Goal: Task Accomplishment & Management: Use online tool/utility

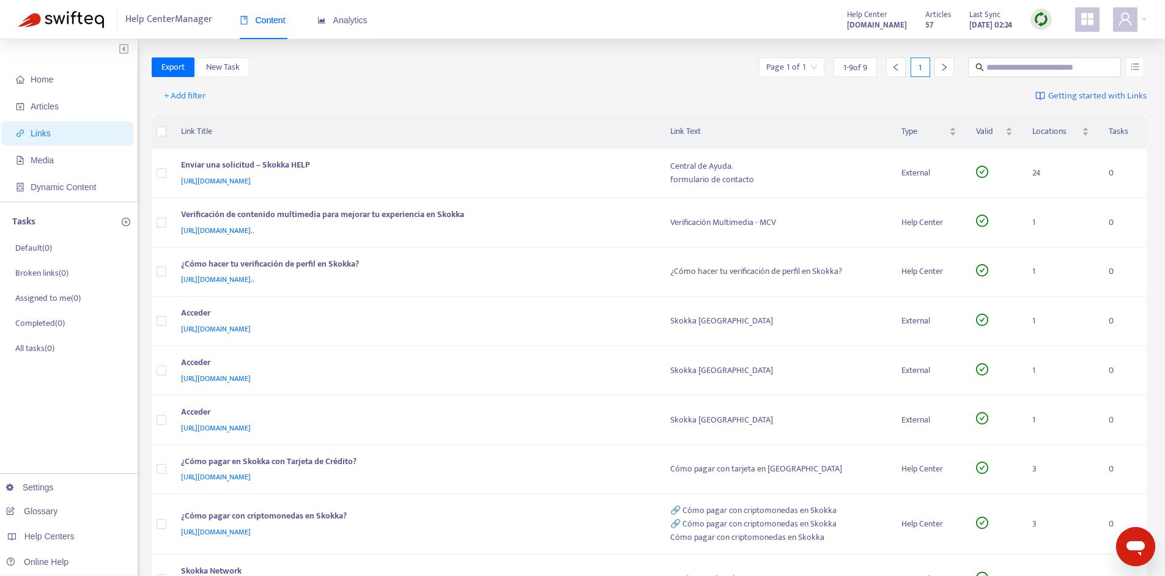
click at [856, 21] on strong "[DOMAIN_NAME]" at bounding box center [877, 24] width 60 height 13
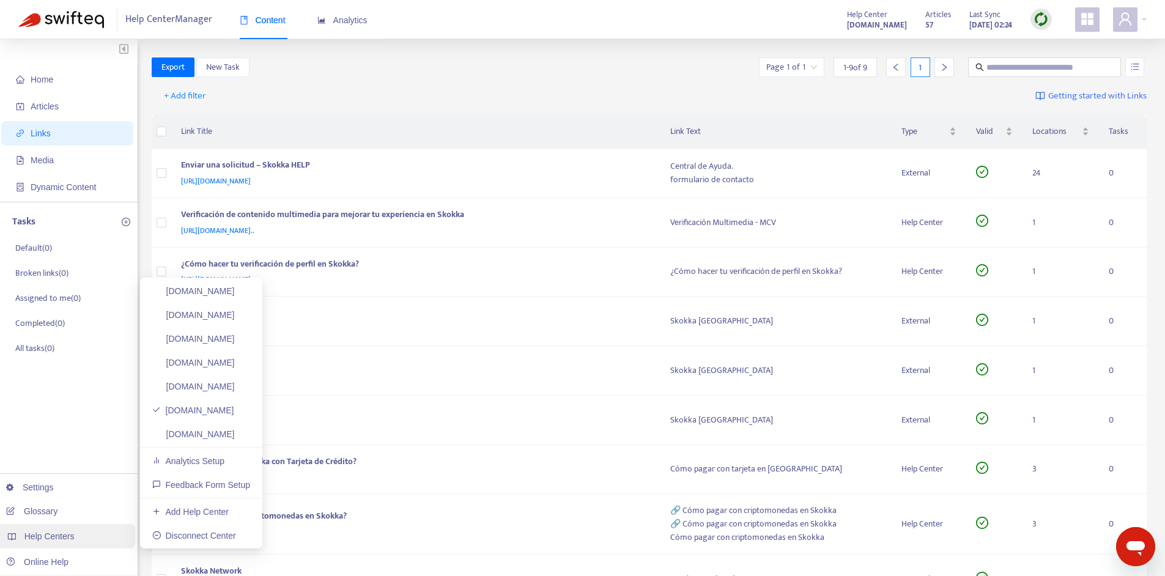
click at [48, 533] on span "Help Centers" at bounding box center [49, 537] width 50 height 10
click at [78, 532] on div "Help Centers" at bounding box center [65, 536] width 139 height 24
click at [191, 439] on link "[DOMAIN_NAME]" at bounding box center [193, 434] width 83 height 10
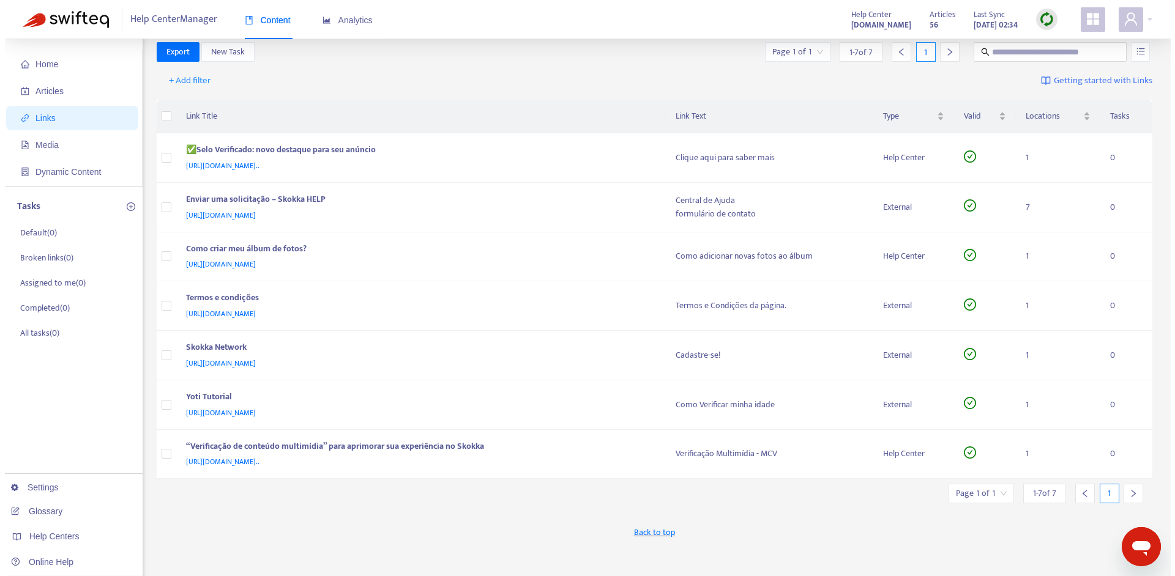
scroll to position [8, 0]
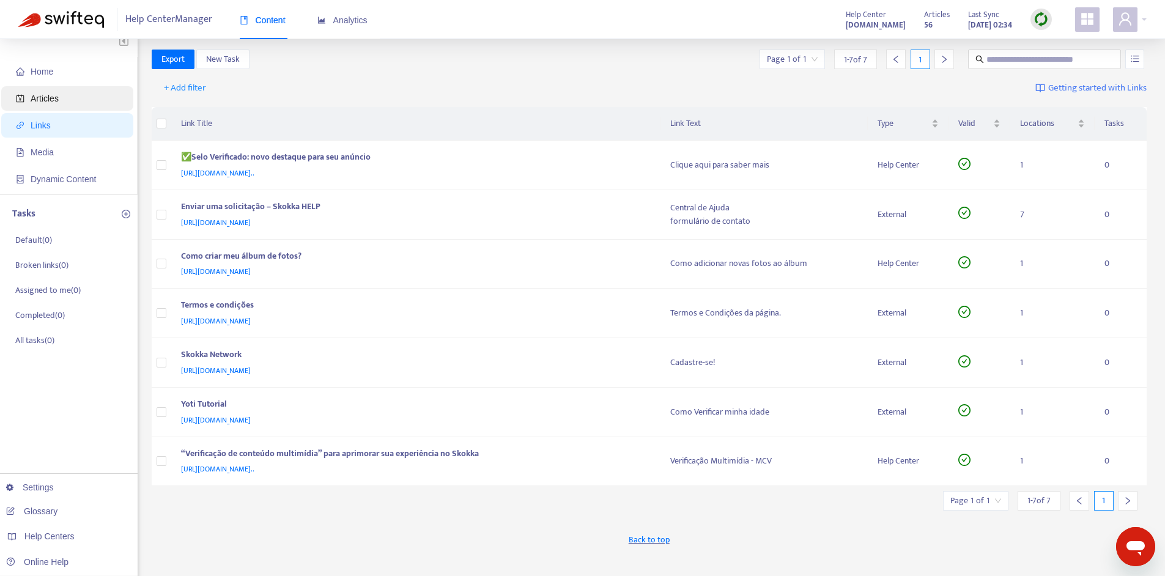
click at [51, 101] on span "Articles" at bounding box center [45, 99] width 28 height 10
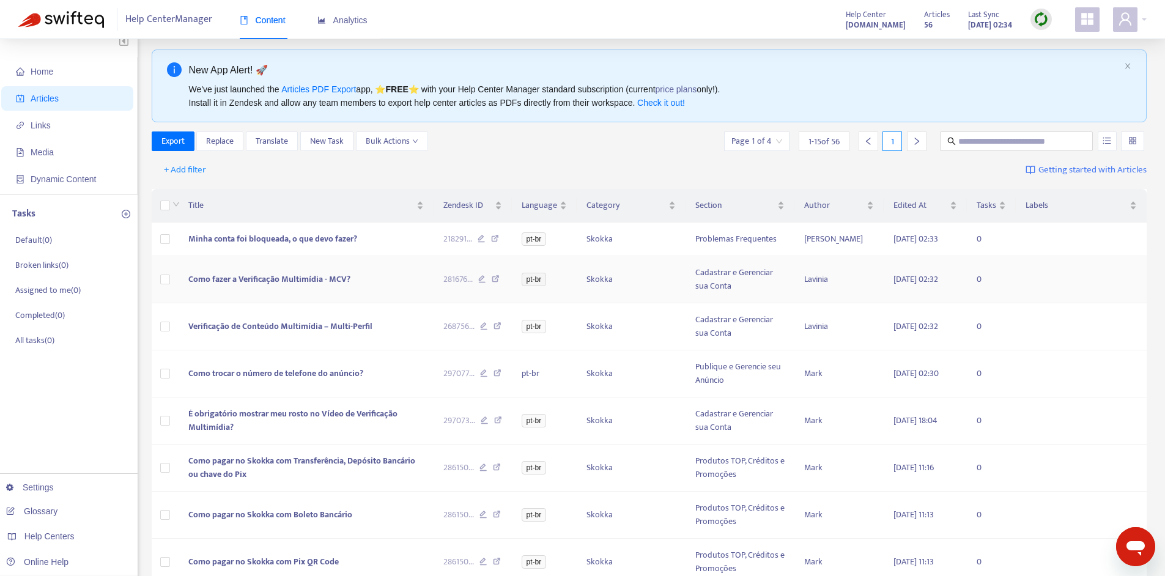
click at [280, 280] on span "Como fazer a Verificação Multimídia - MCV?" at bounding box center [269, 279] width 162 height 14
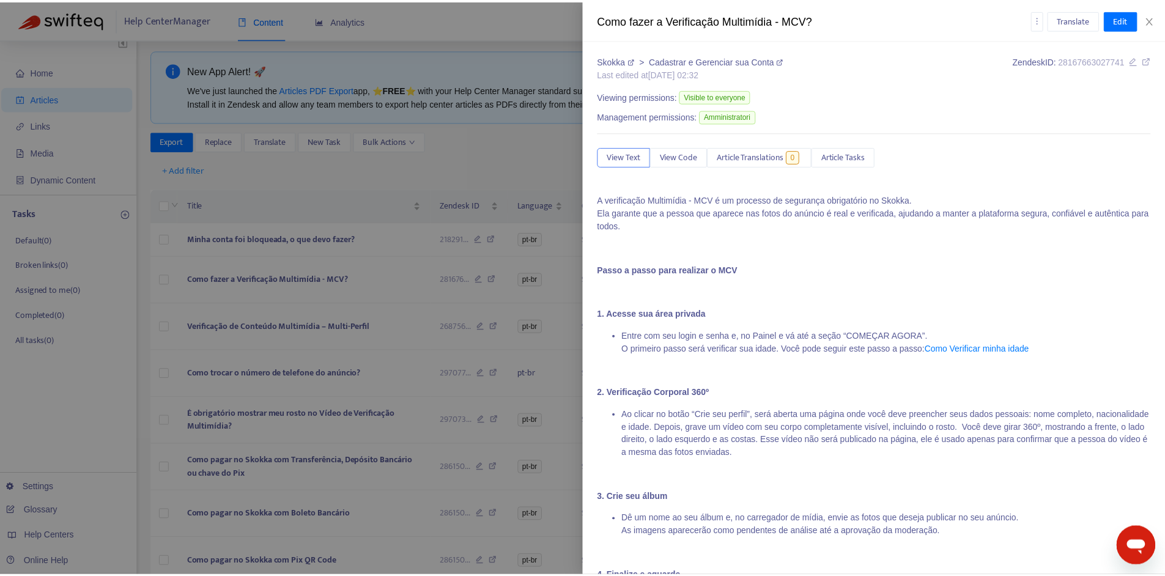
scroll to position [15, 0]
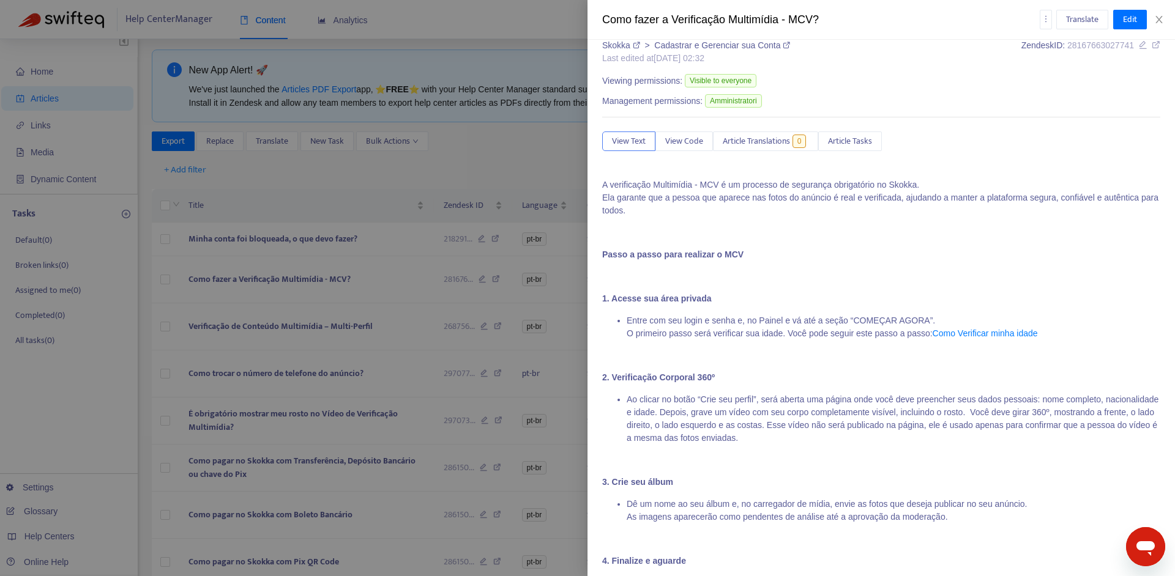
click at [62, 98] on div at bounding box center [587, 288] width 1175 height 576
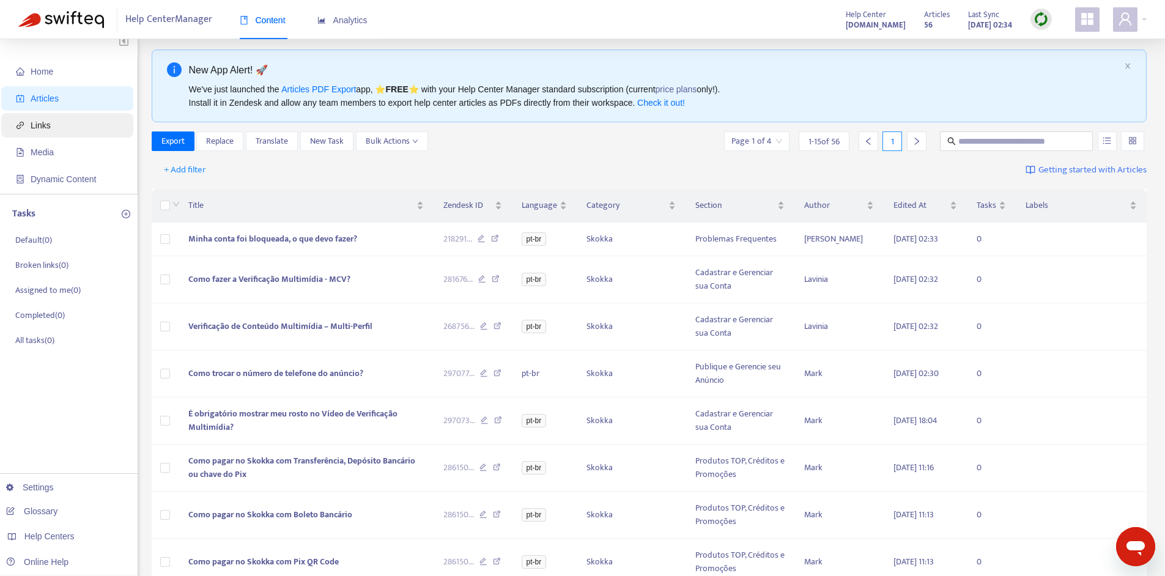
click at [53, 126] on span "Links" at bounding box center [70, 125] width 108 height 24
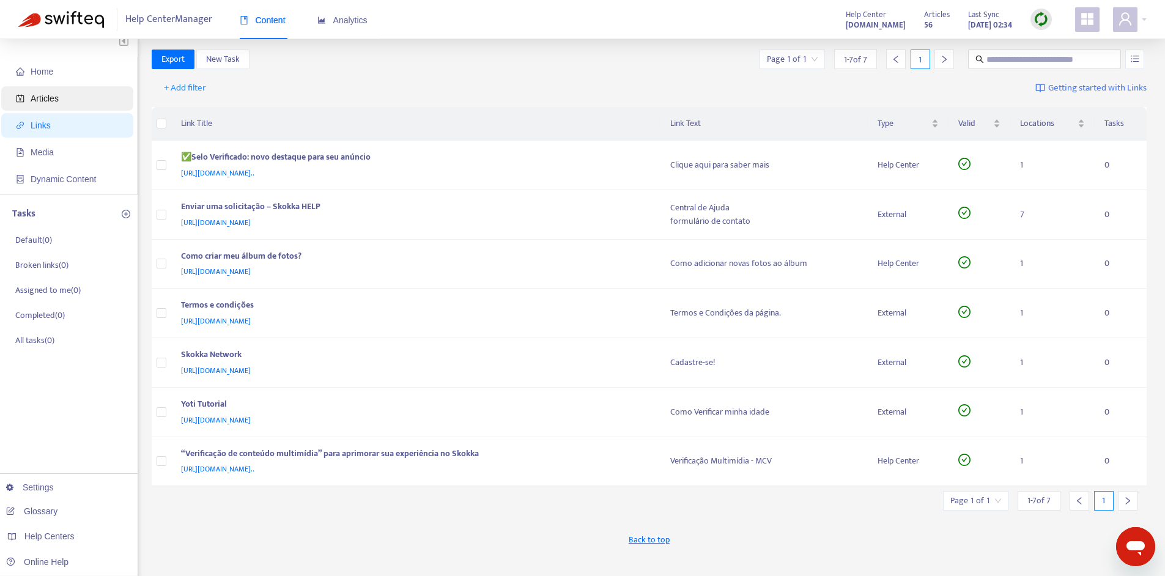
click at [56, 92] on span "Articles" at bounding box center [70, 98] width 108 height 24
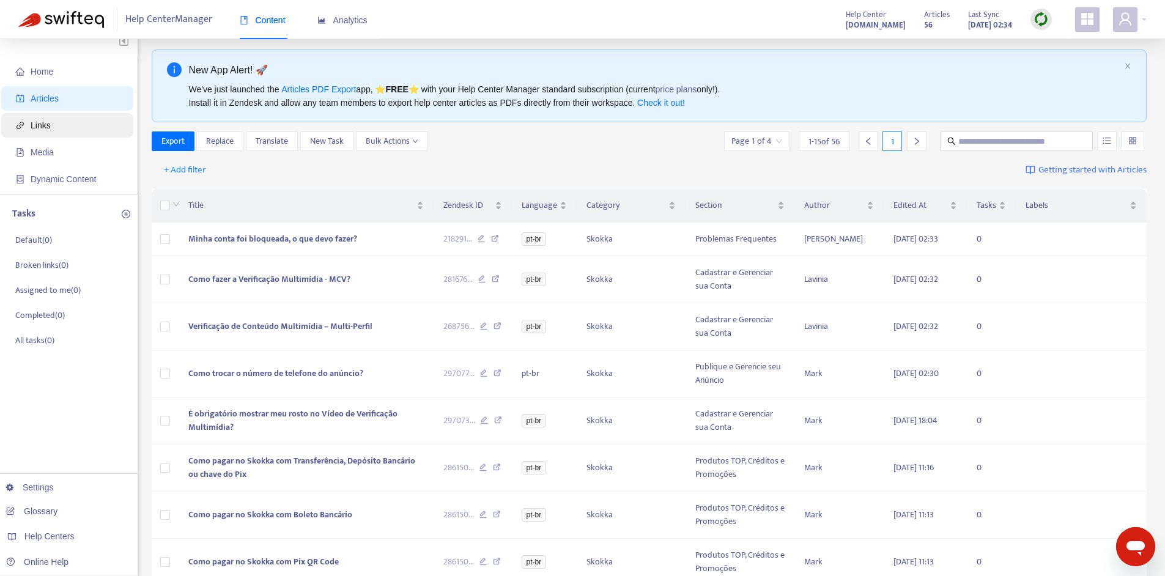
click at [51, 133] on span "Links" at bounding box center [70, 125] width 108 height 24
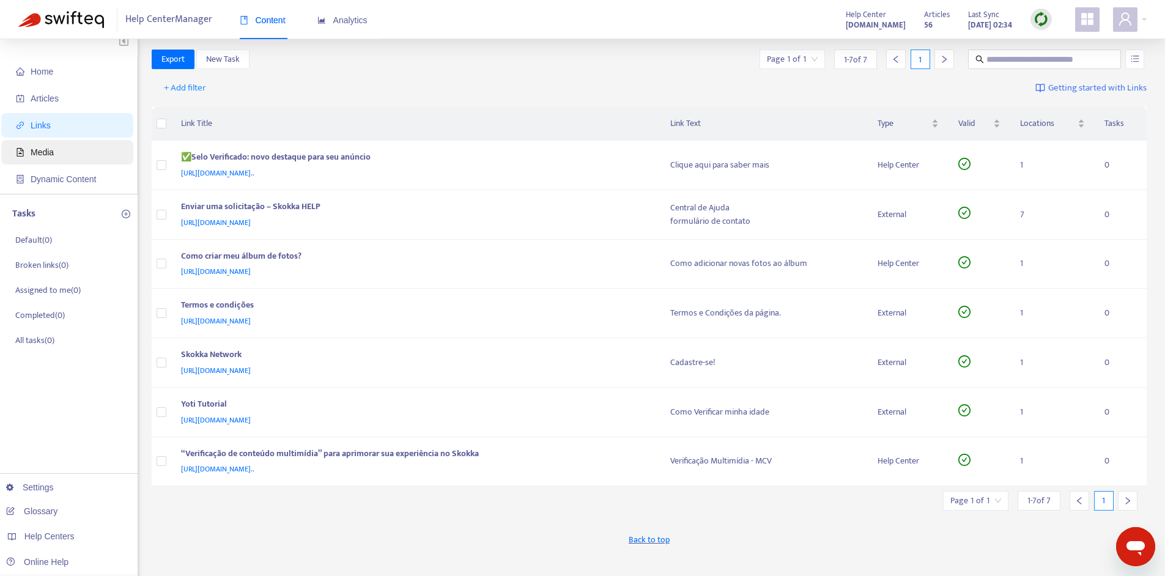
click at [65, 149] on span "Media" at bounding box center [70, 152] width 108 height 24
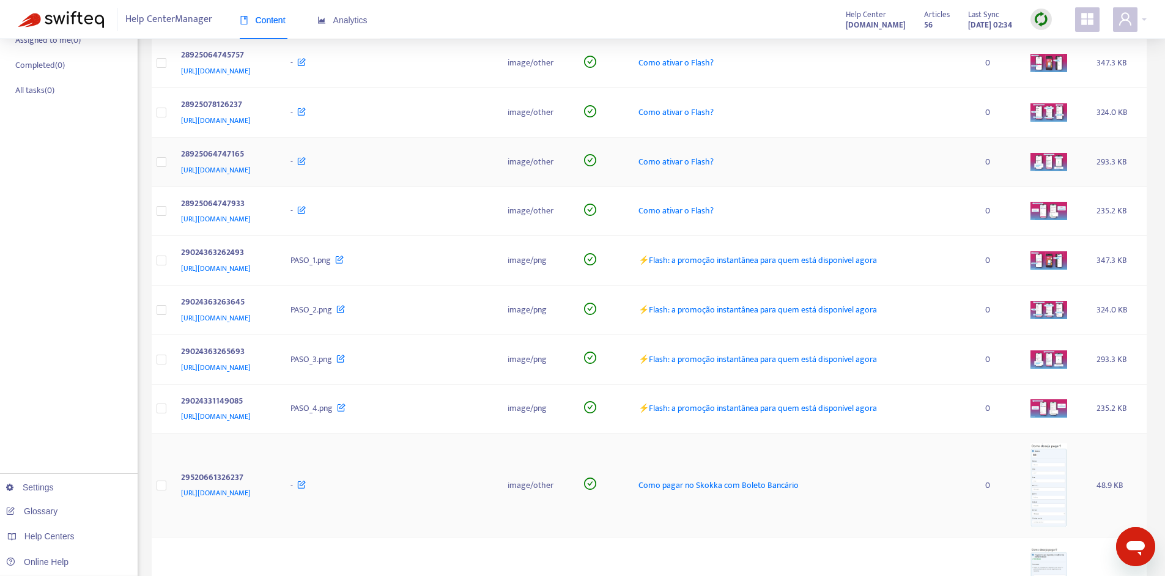
scroll to position [525, 0]
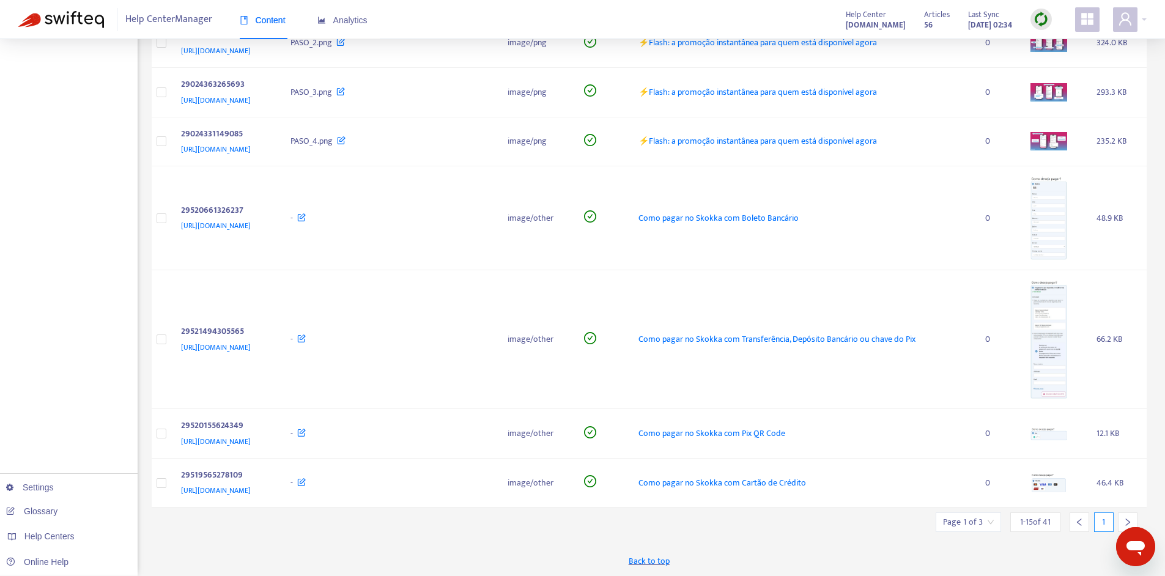
click at [1135, 520] on div at bounding box center [1128, 523] width 20 height 20
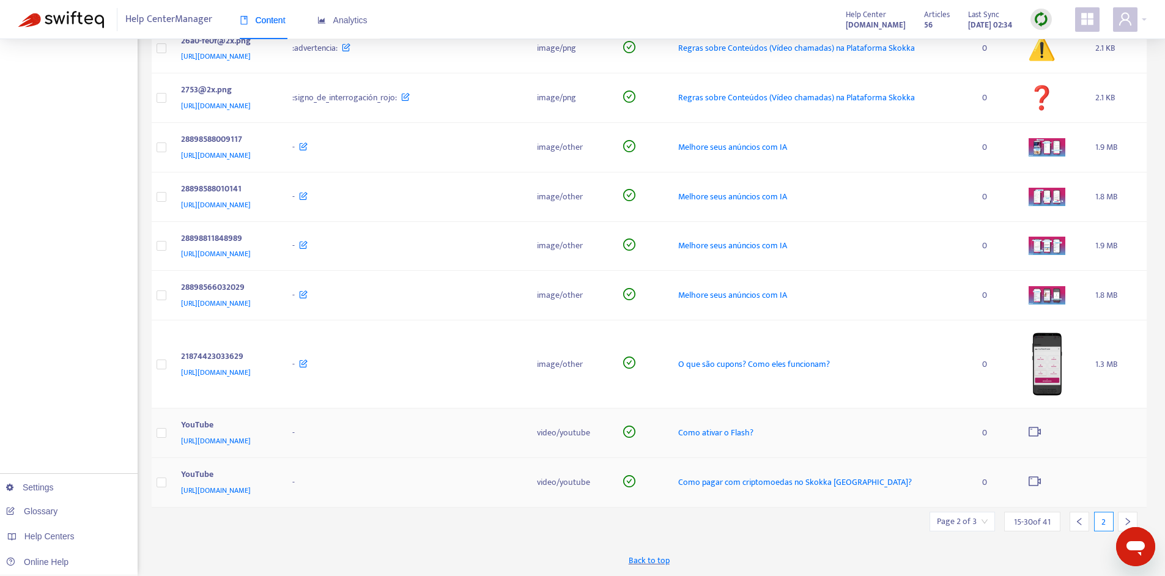
scroll to position [475, 0]
click at [1127, 514] on div at bounding box center [1128, 522] width 20 height 20
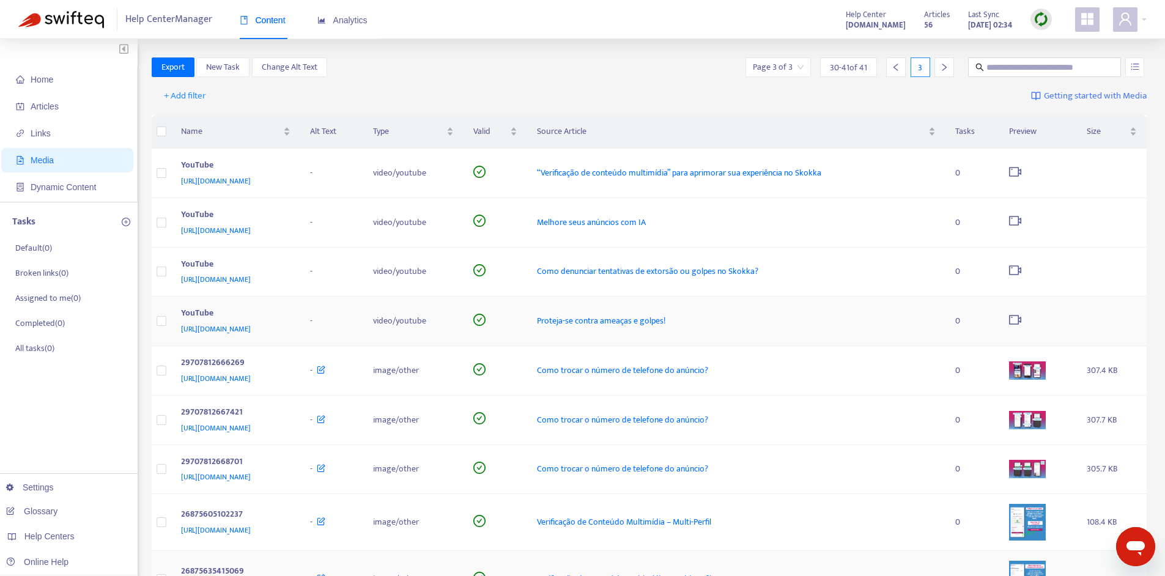
scroll to position [214, 0]
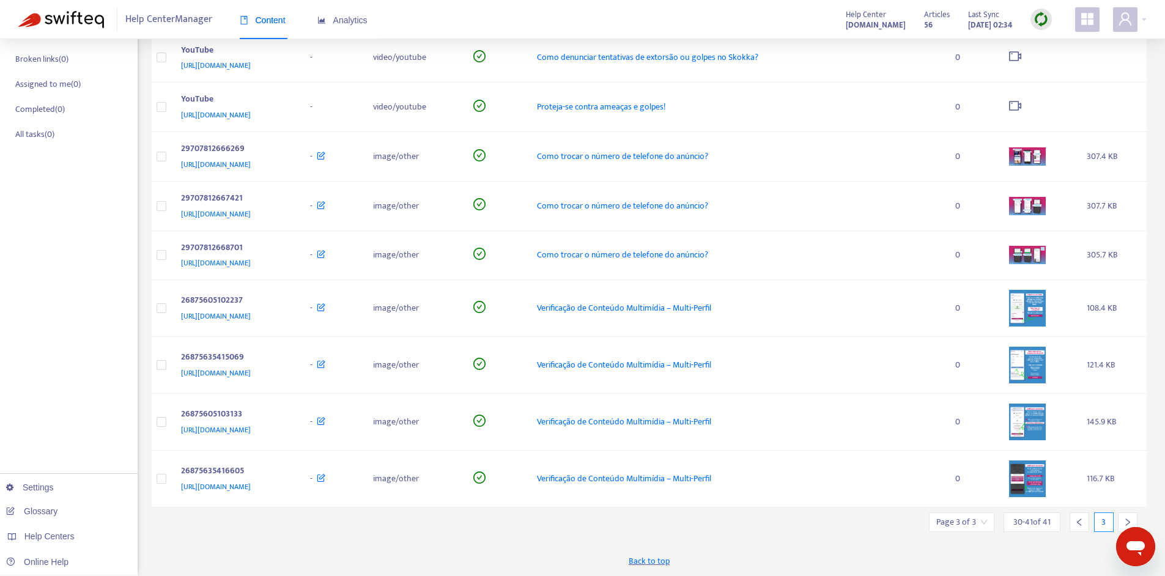
click at [1083, 524] on icon "left" at bounding box center [1079, 522] width 9 height 9
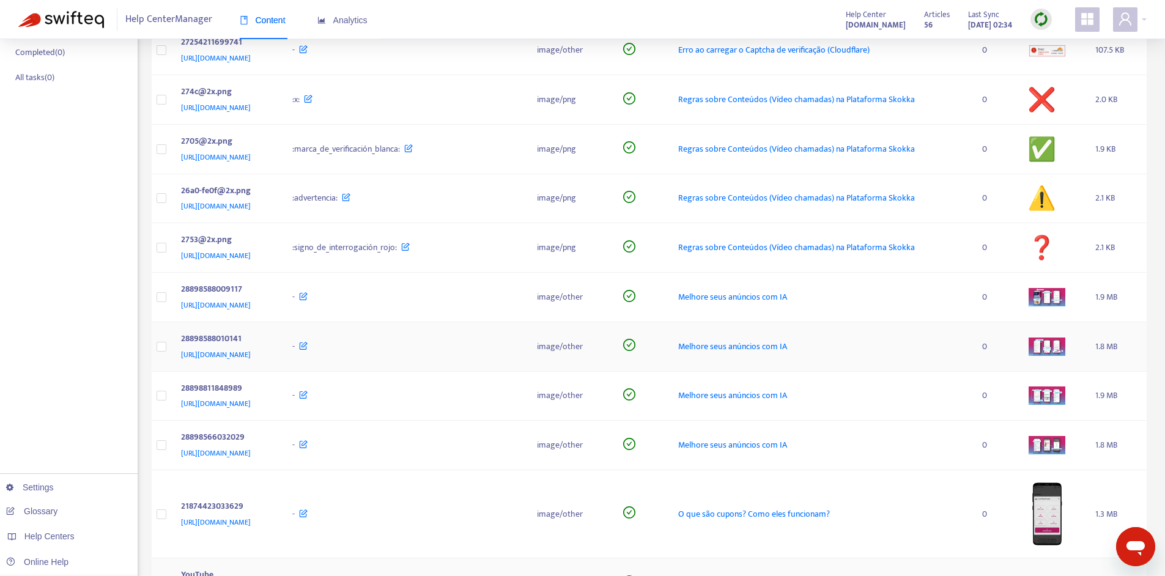
scroll to position [475, 0]
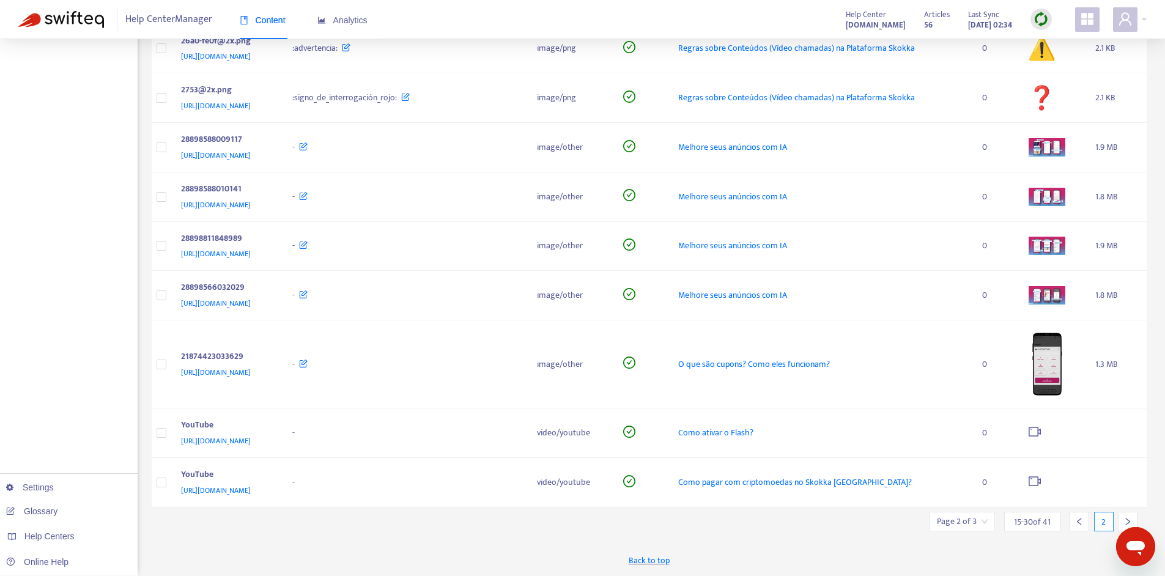
click at [1124, 517] on div at bounding box center [1128, 522] width 20 height 20
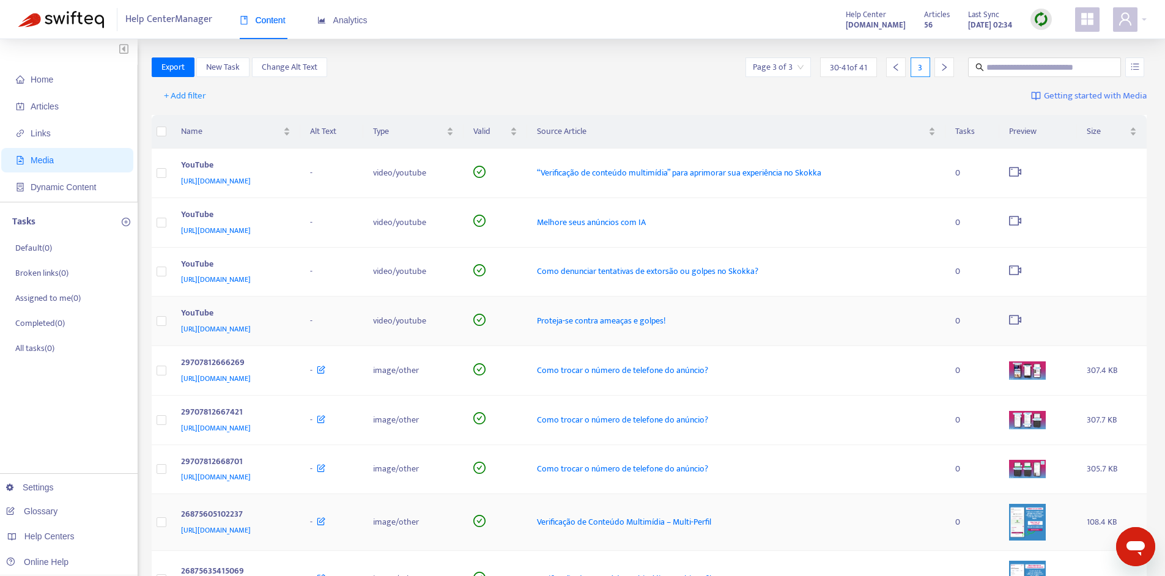
scroll to position [214, 0]
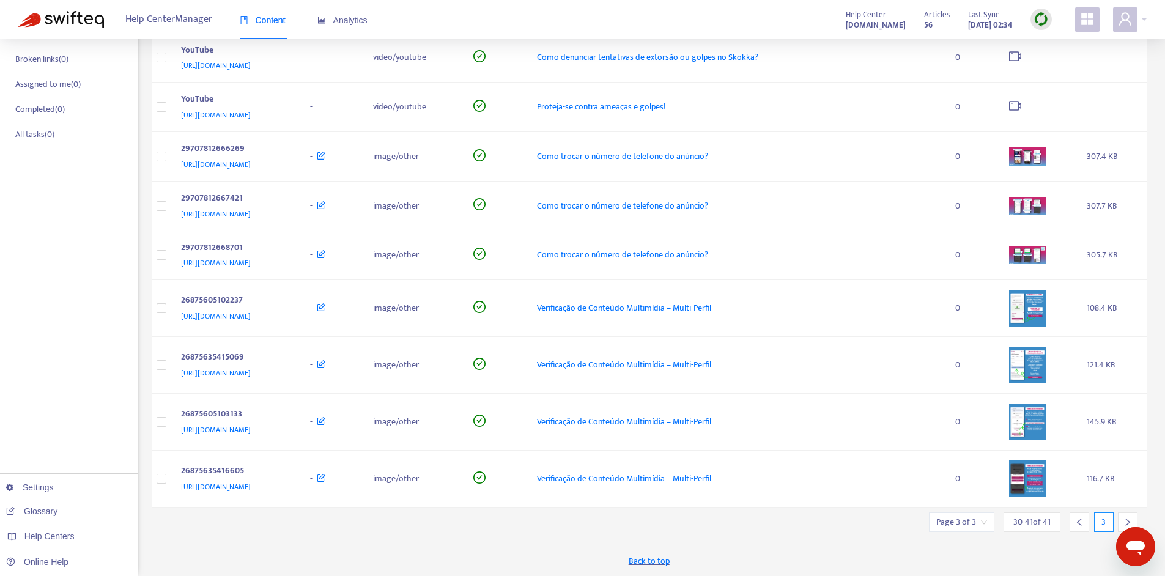
click at [1133, 518] on div at bounding box center [1128, 523] width 20 height 20
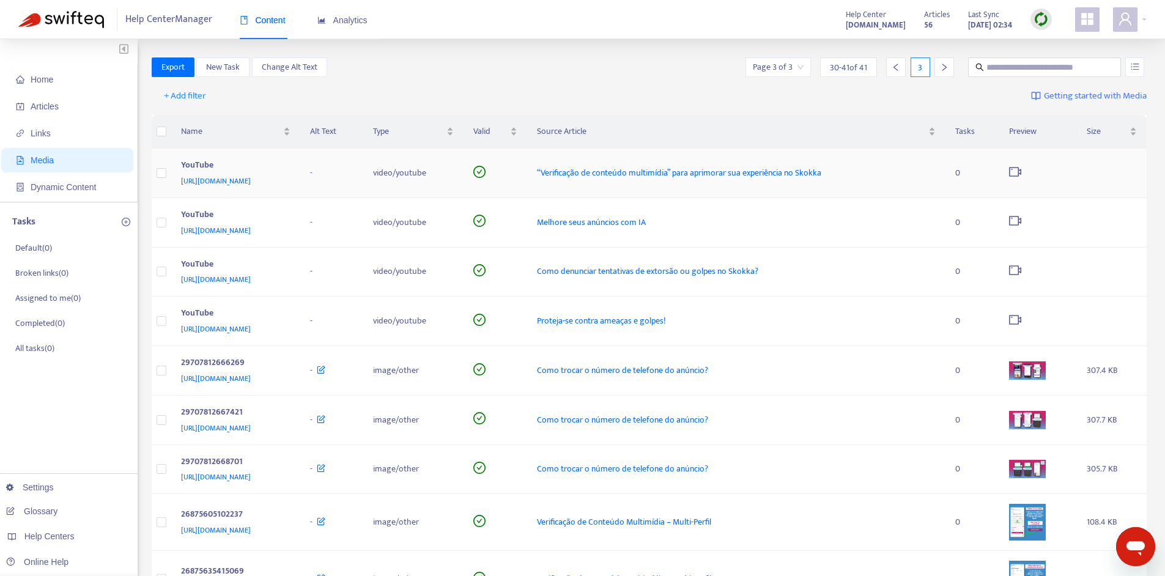
scroll to position [7, 0]
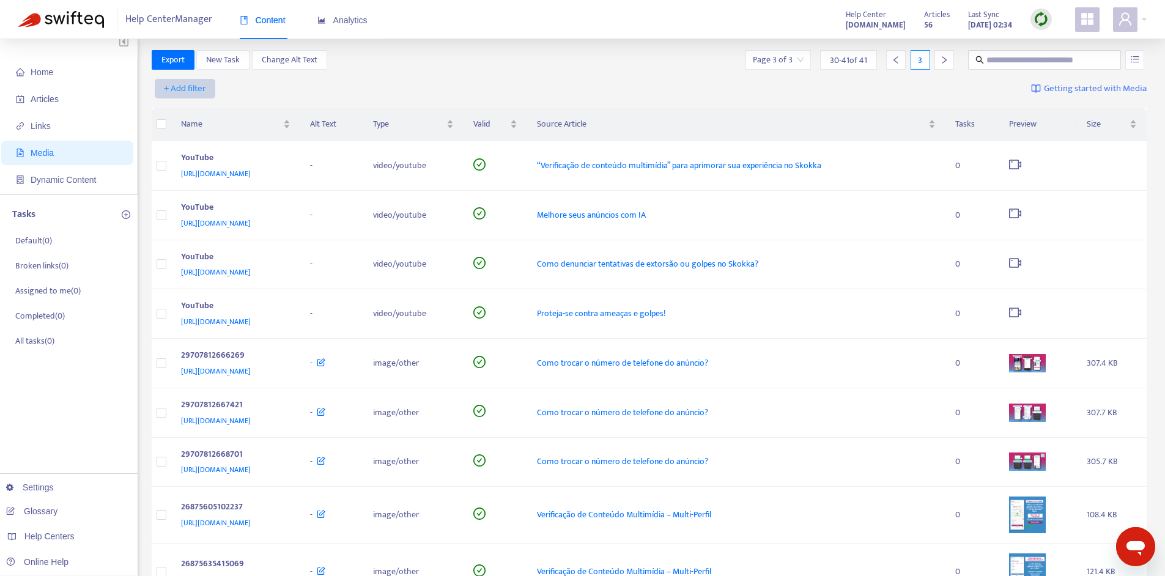
click at [190, 92] on span "+ Add filter" at bounding box center [185, 88] width 42 height 15
click at [188, 209] on span "Type" at bounding box center [186, 210] width 42 height 13
click at [454, 131] on div "Type" at bounding box center [413, 123] width 81 height 13
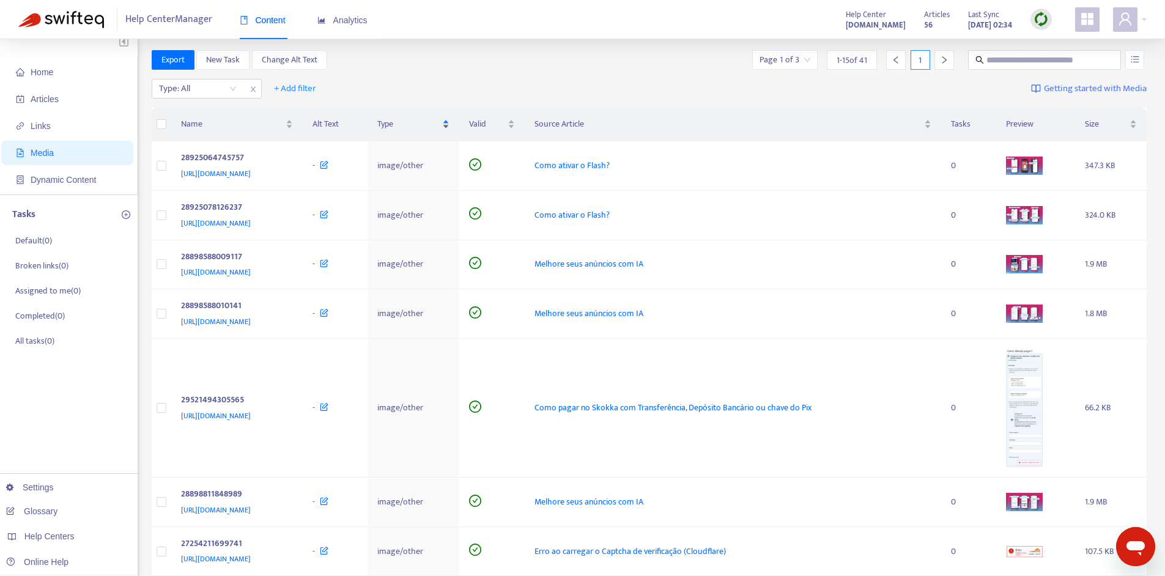
click at [450, 127] on div "Type" at bounding box center [413, 123] width 72 height 13
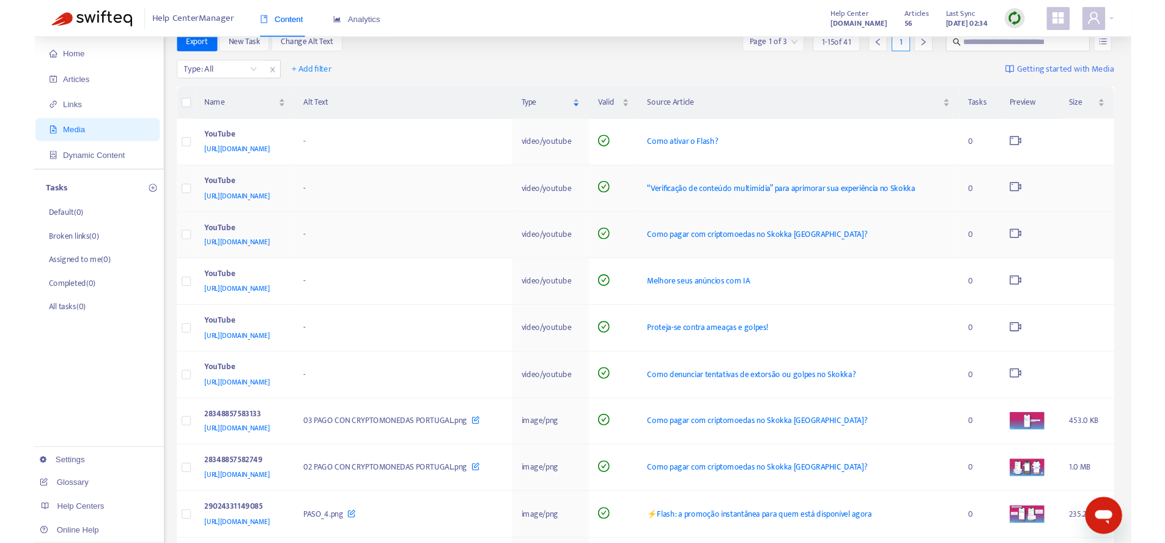
scroll to position [0, 0]
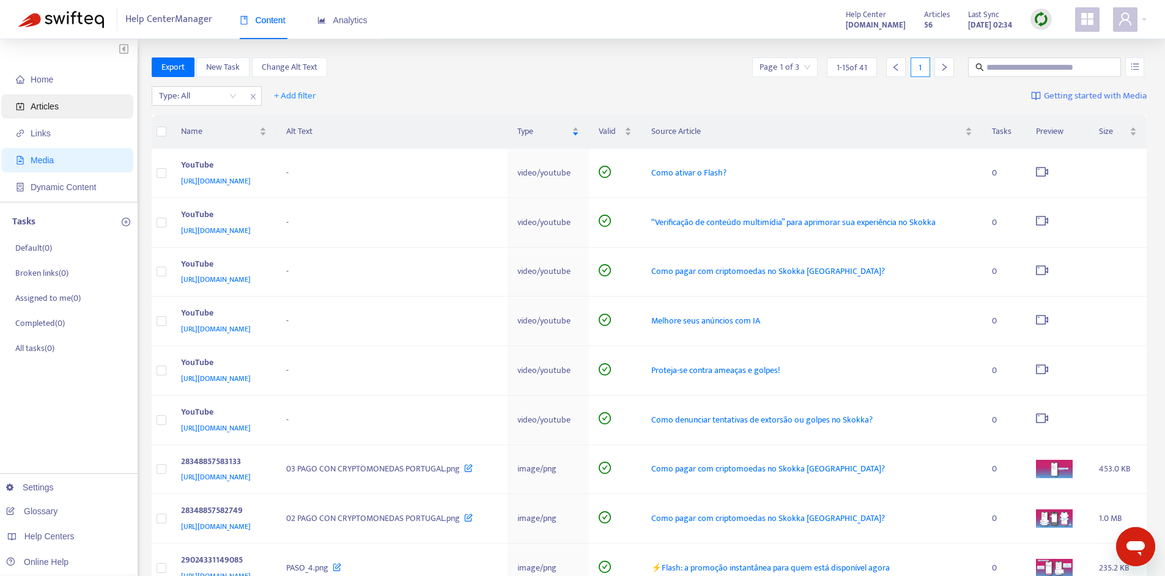
click at [50, 99] on span "Articles" at bounding box center [70, 106] width 108 height 24
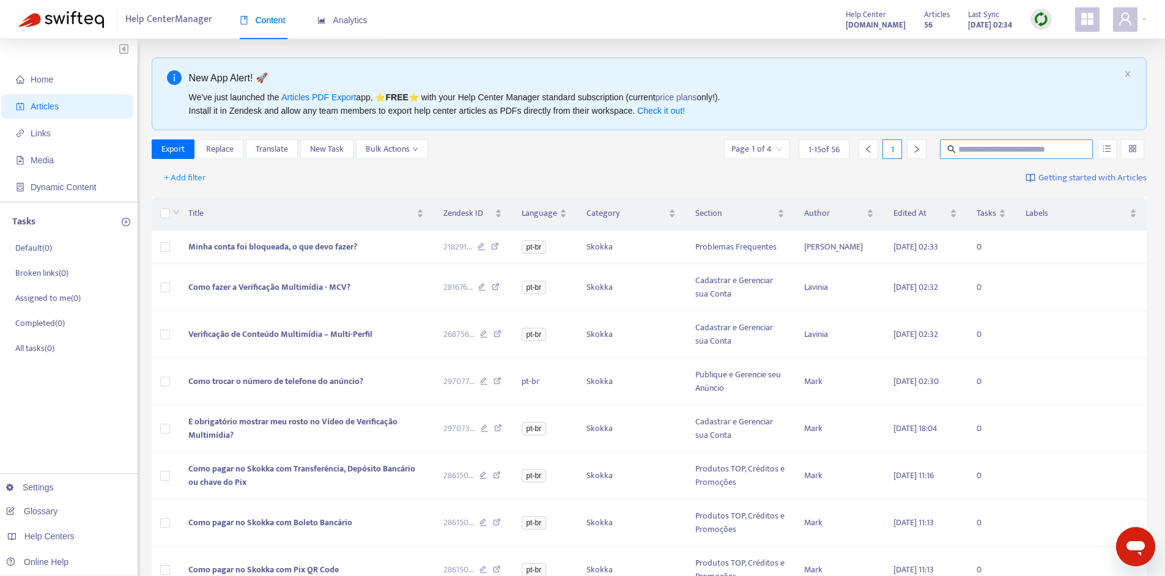
click at [1016, 153] on input "text" at bounding box center [1017, 149] width 117 height 13
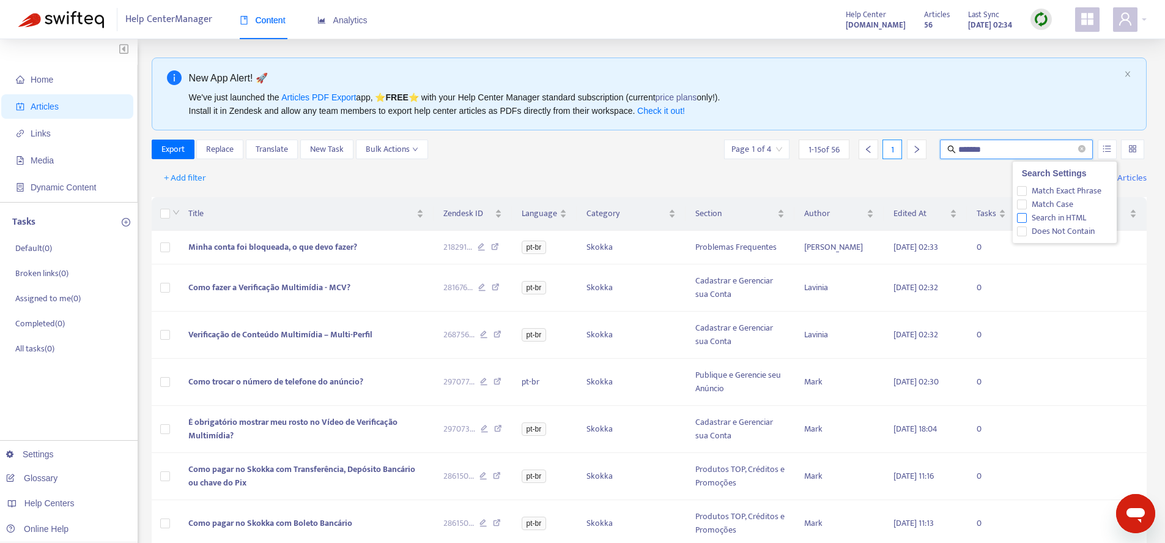
type input "*******"
click at [1053, 216] on span "Search in HTML" at bounding box center [1059, 217] width 64 height 13
click at [1035, 144] on input "*******" at bounding box center [1017, 149] width 117 height 13
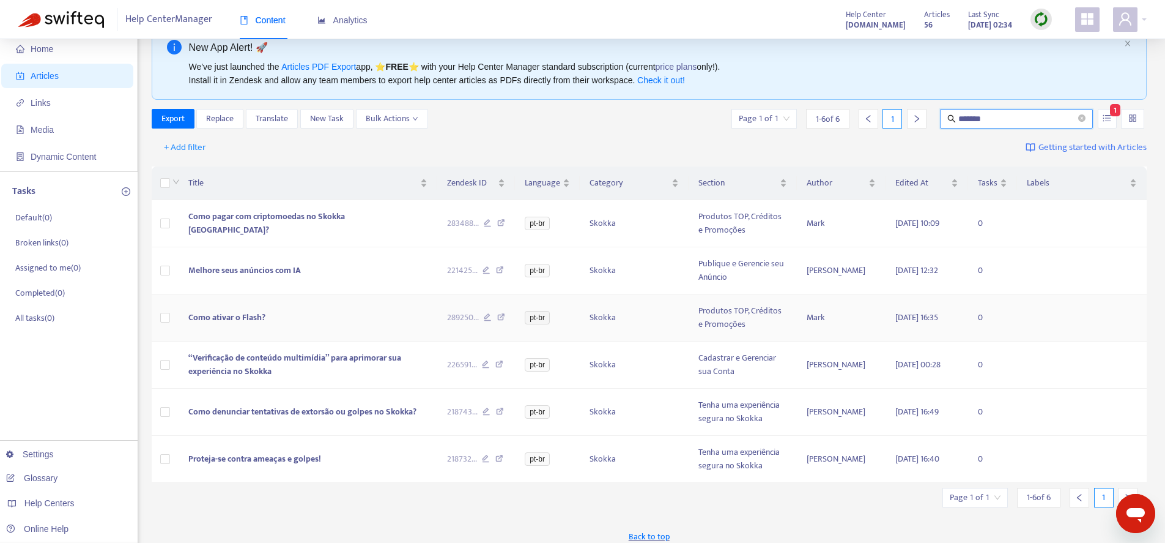
scroll to position [46, 0]
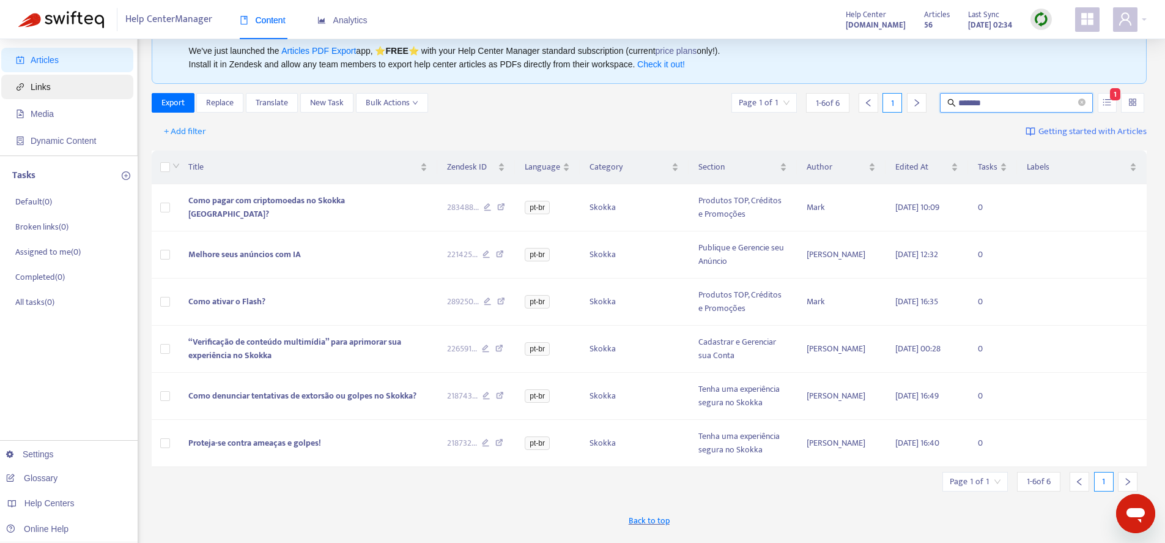
click at [69, 92] on span "Links" at bounding box center [70, 87] width 108 height 24
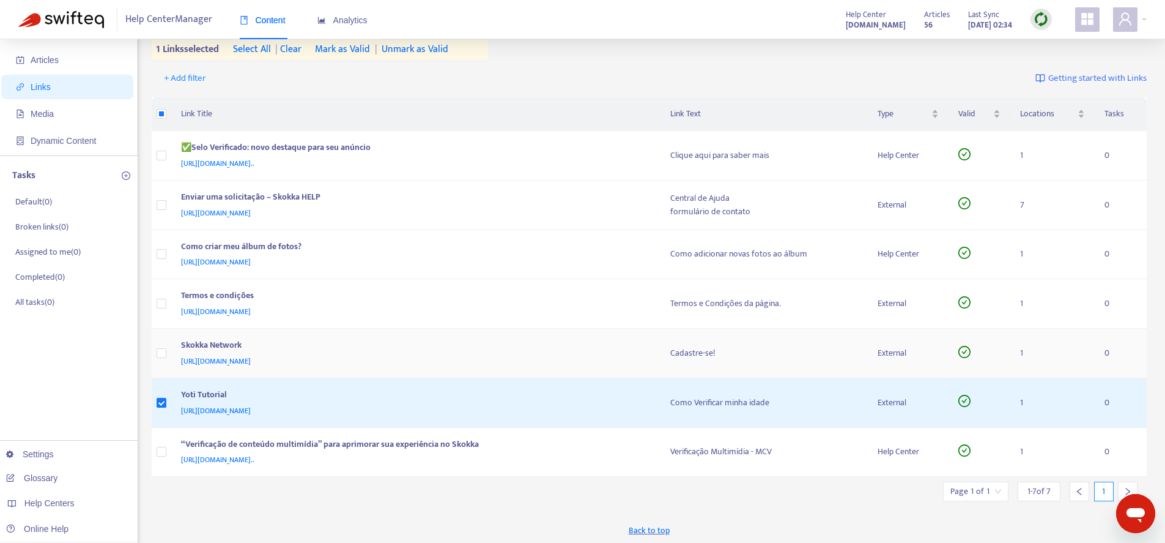
scroll to position [62, 0]
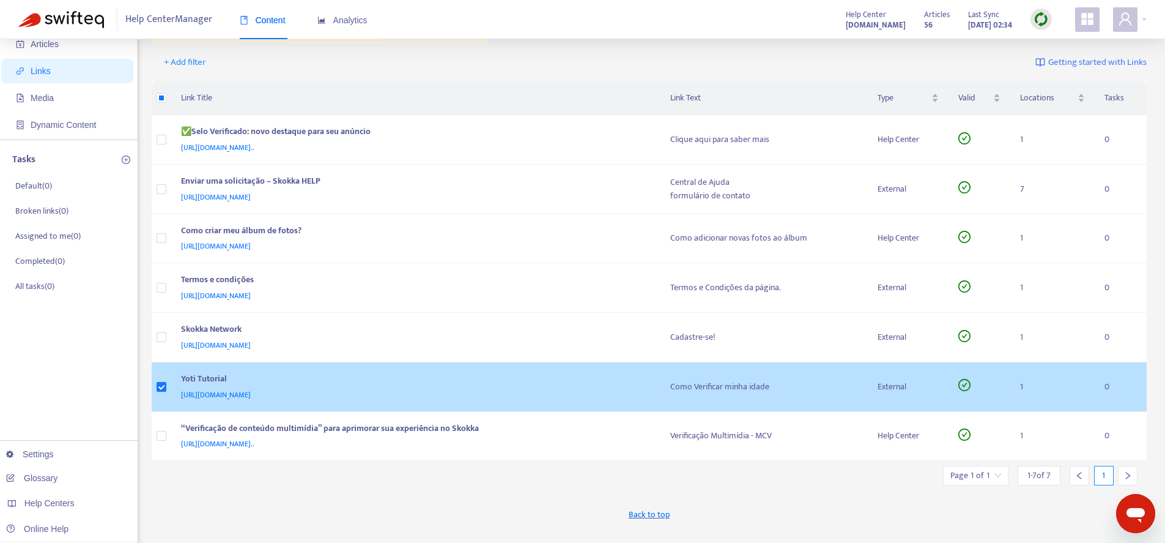
click at [251, 393] on span "[URL][DOMAIN_NAME]" at bounding box center [216, 394] width 70 height 12
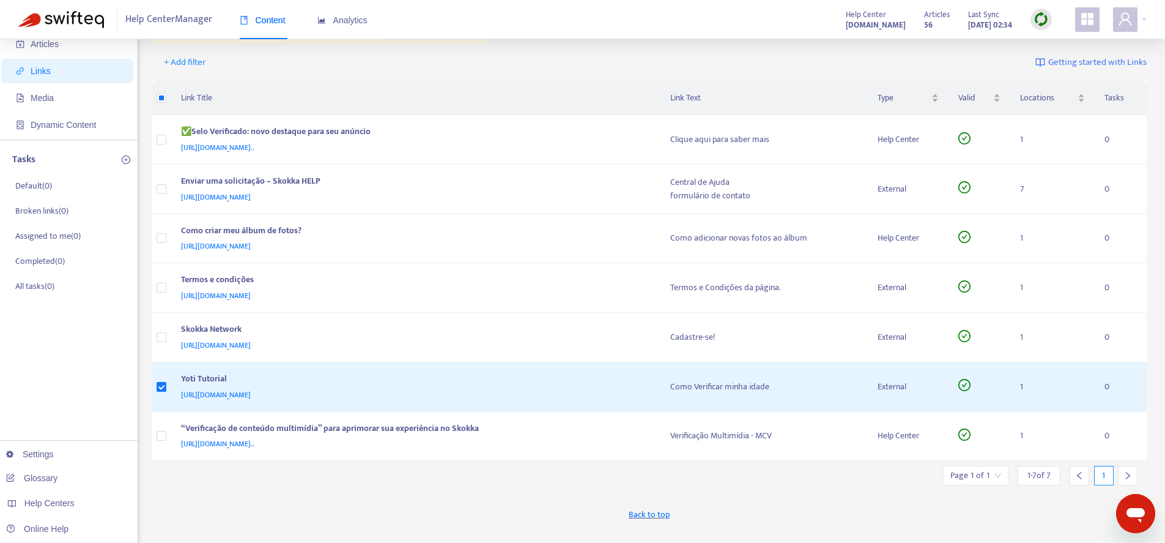
click at [63, 73] on span "Links" at bounding box center [70, 71] width 108 height 24
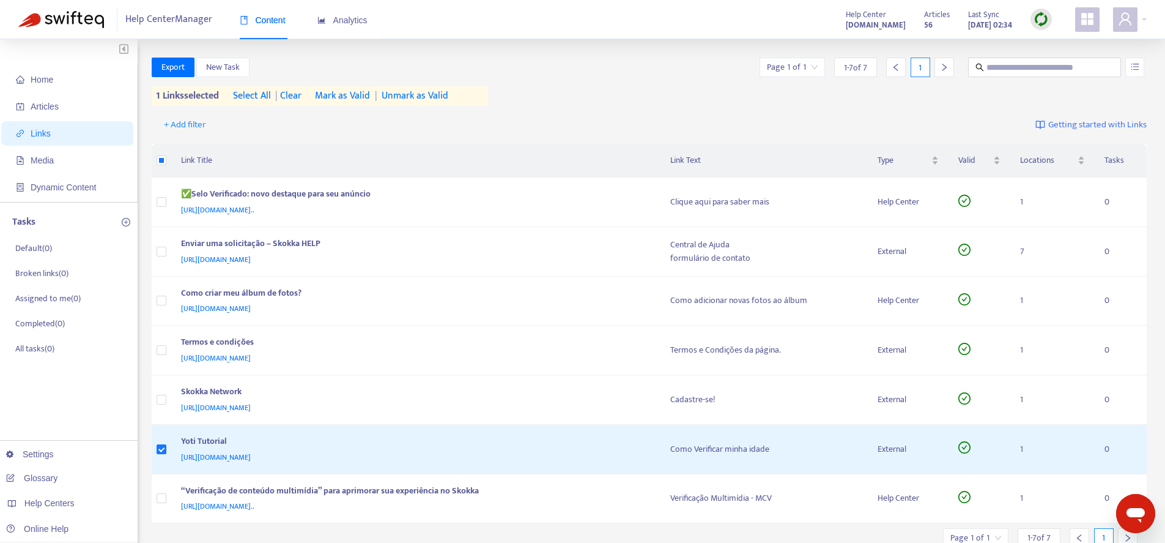
click at [86, 129] on span "Links" at bounding box center [70, 133] width 108 height 24
click at [60, 158] on span "Media" at bounding box center [70, 160] width 108 height 24
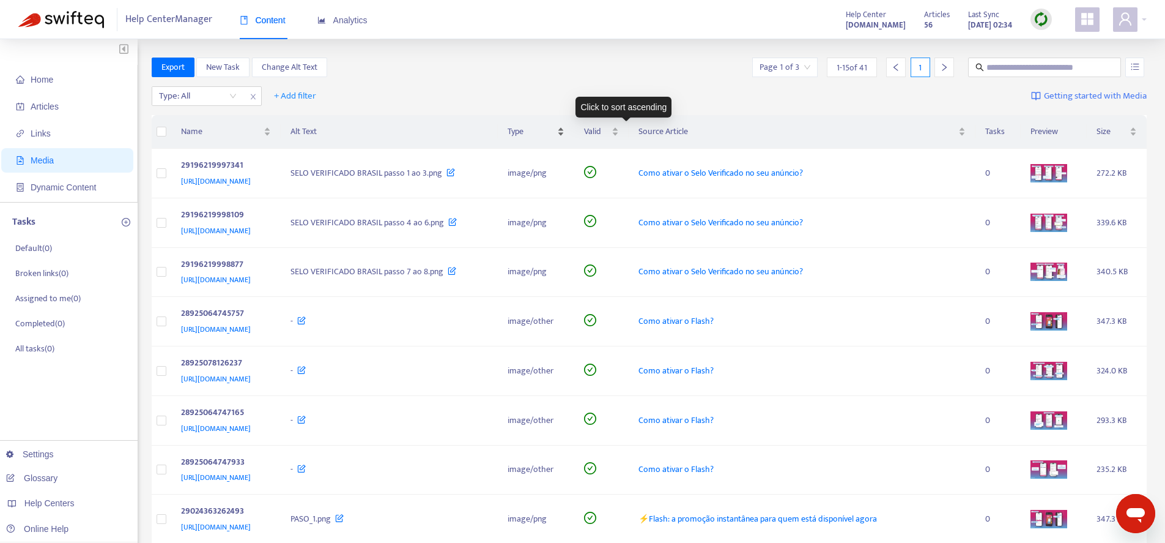
click at [565, 132] on div "Type" at bounding box center [536, 131] width 57 height 13
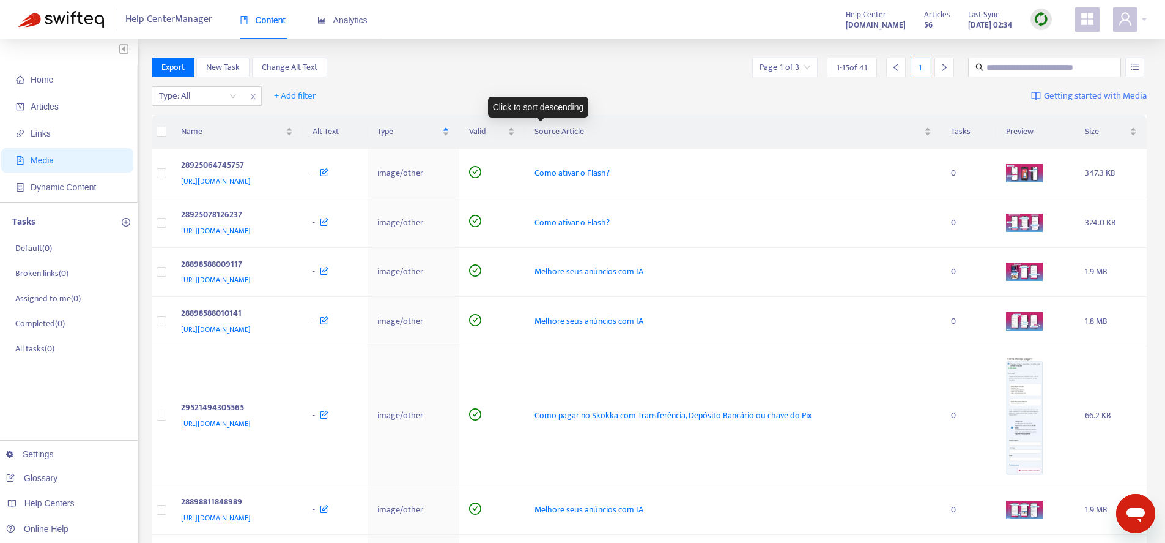
click at [450, 134] on div "Type" at bounding box center [413, 131] width 72 height 13
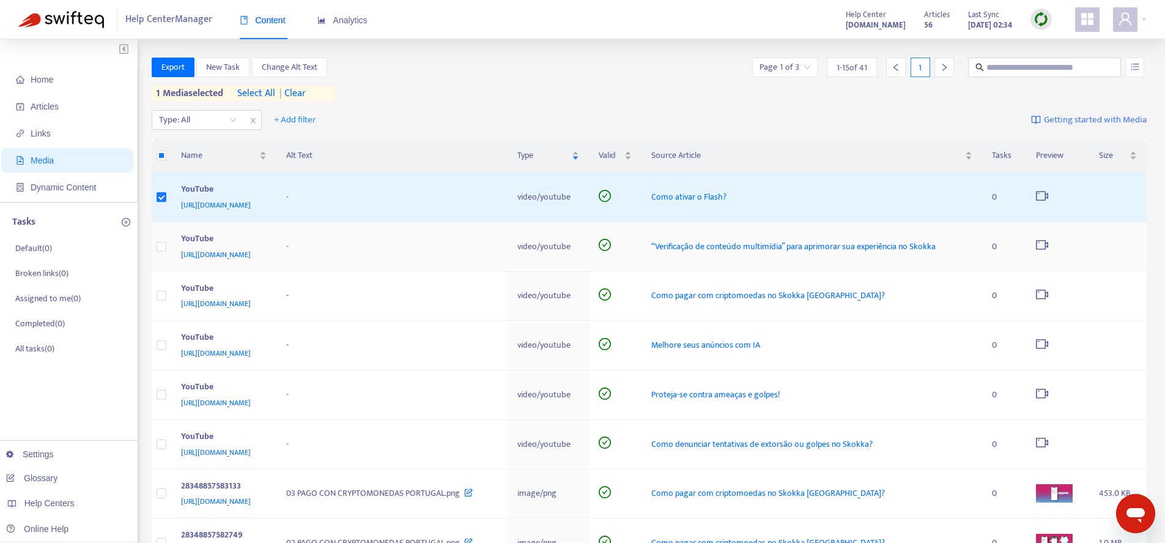
click at [160, 254] on td at bounding box center [162, 247] width 20 height 50
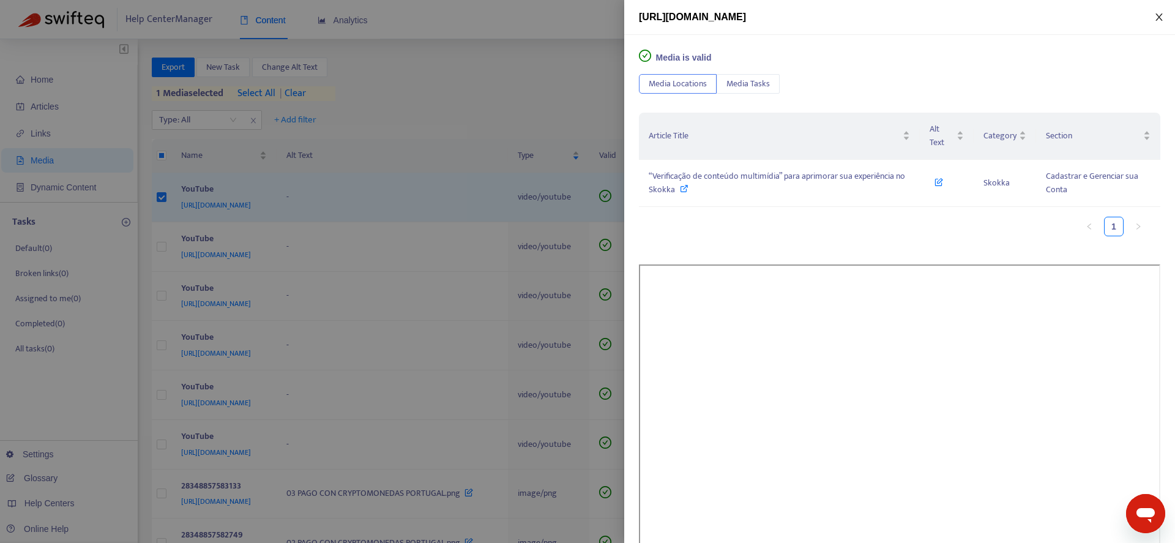
click at [1157, 19] on icon "close" at bounding box center [1159, 17] width 10 height 10
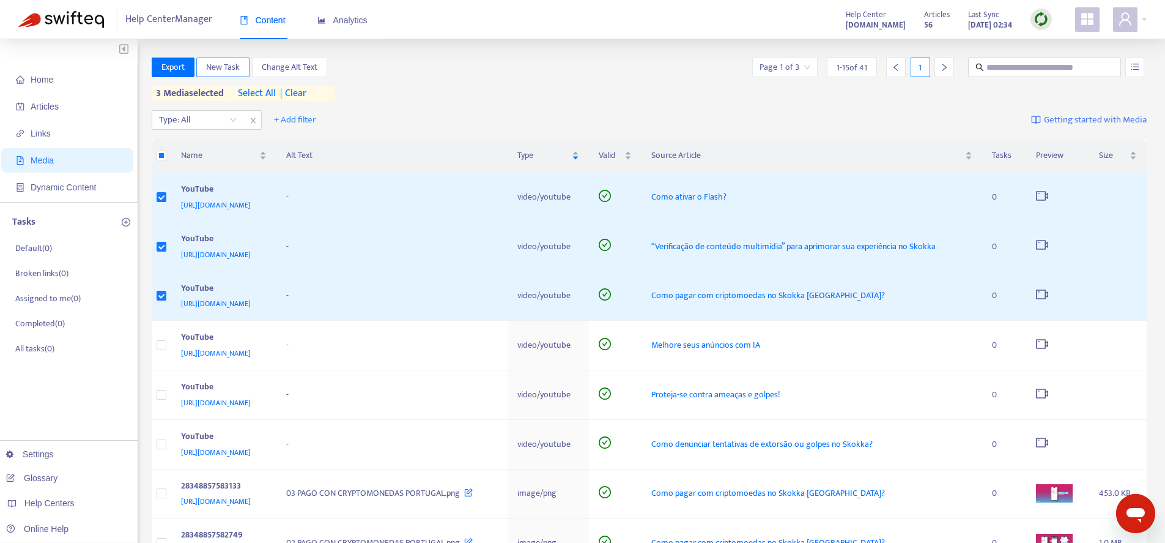
click at [234, 69] on span "New Task" at bounding box center [223, 67] width 34 height 13
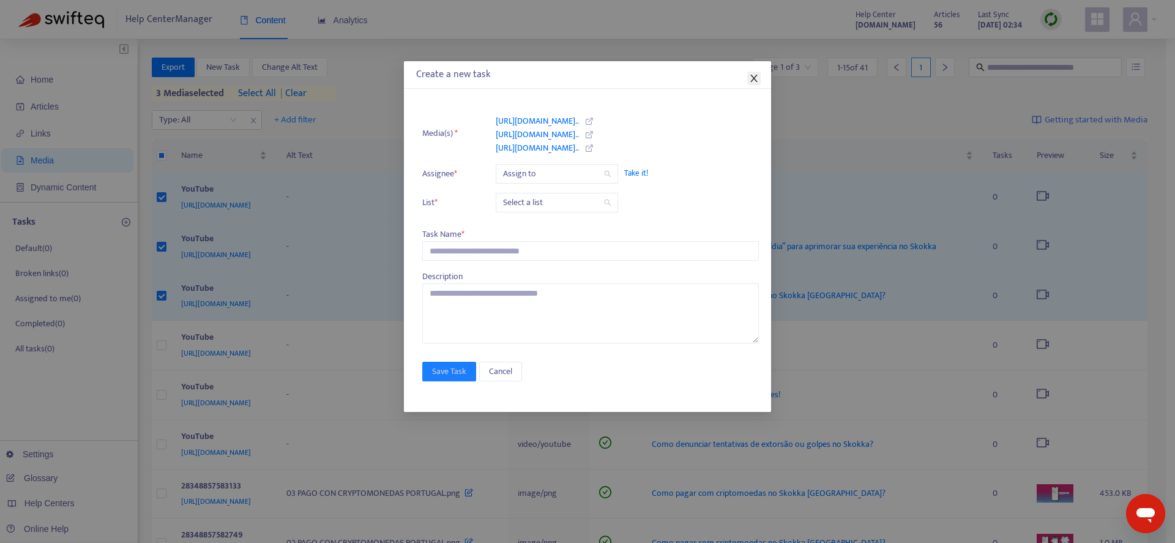
click at [757, 76] on icon "close" at bounding box center [754, 78] width 10 height 10
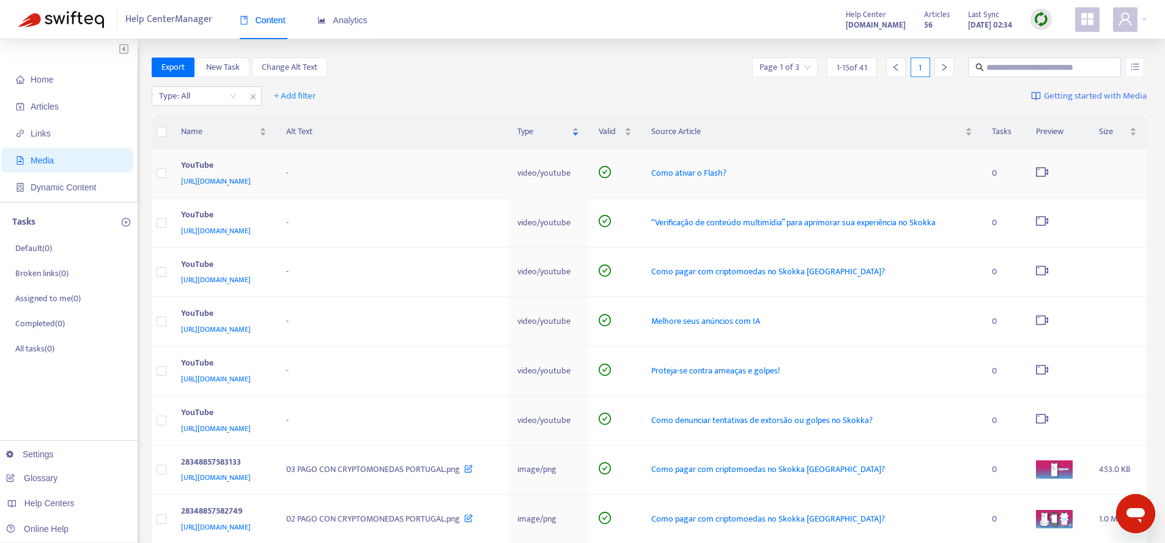
click at [727, 170] on span "Como ativar o Flash?" at bounding box center [689, 173] width 75 height 14
click at [251, 176] on span "[URL][DOMAIN_NAME]" at bounding box center [216, 181] width 70 height 12
click at [1049, 272] on icon "video-camera" at bounding box center [1042, 270] width 12 height 12
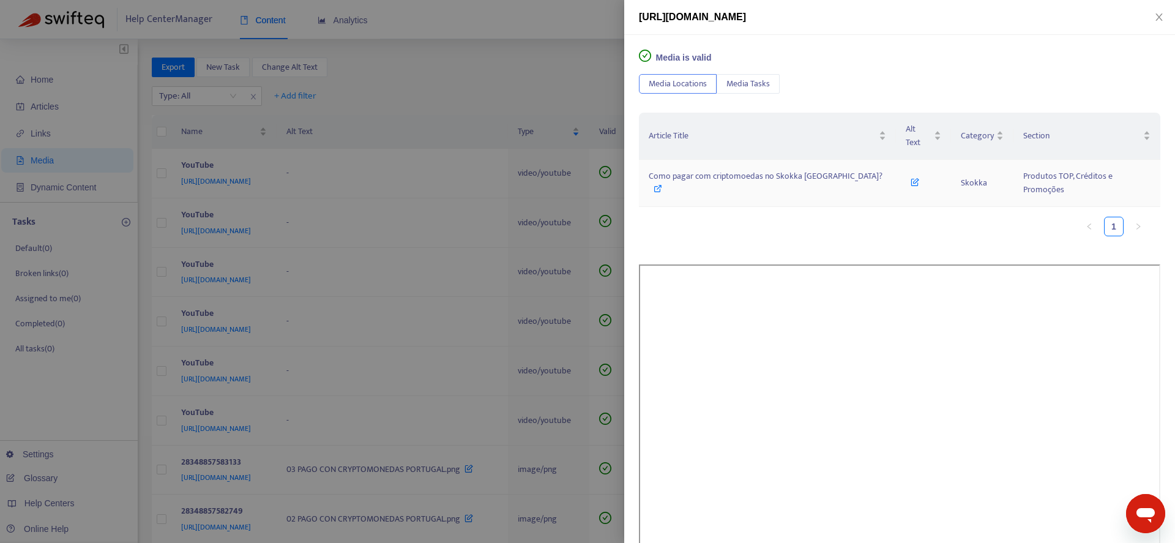
click at [910, 173] on icon at bounding box center [914, 179] width 9 height 13
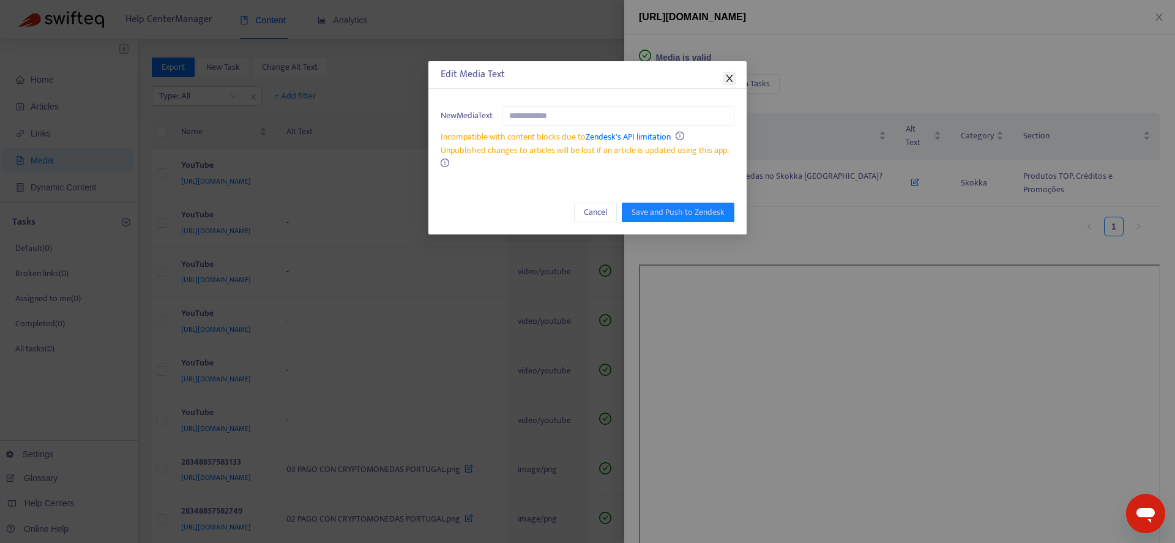
click at [730, 75] on icon "close" at bounding box center [729, 78] width 10 height 10
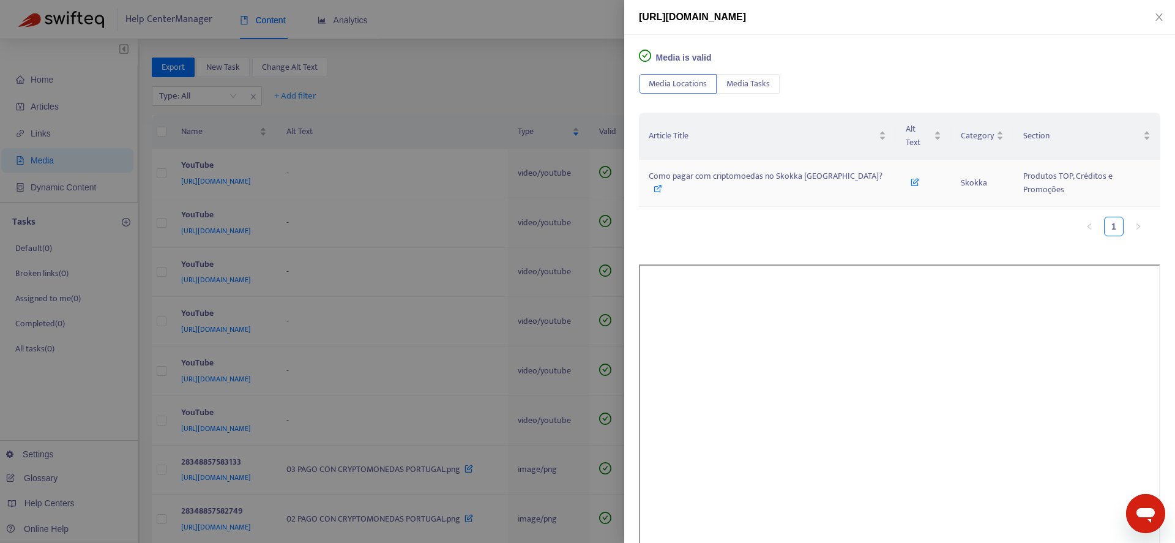
click at [699, 169] on span "Como pagar com criptomoedas no Skokka [GEOGRAPHIC_DATA]?" at bounding box center [765, 176] width 234 height 14
click at [1157, 15] on icon "close" at bounding box center [1158, 16] width 7 height 7
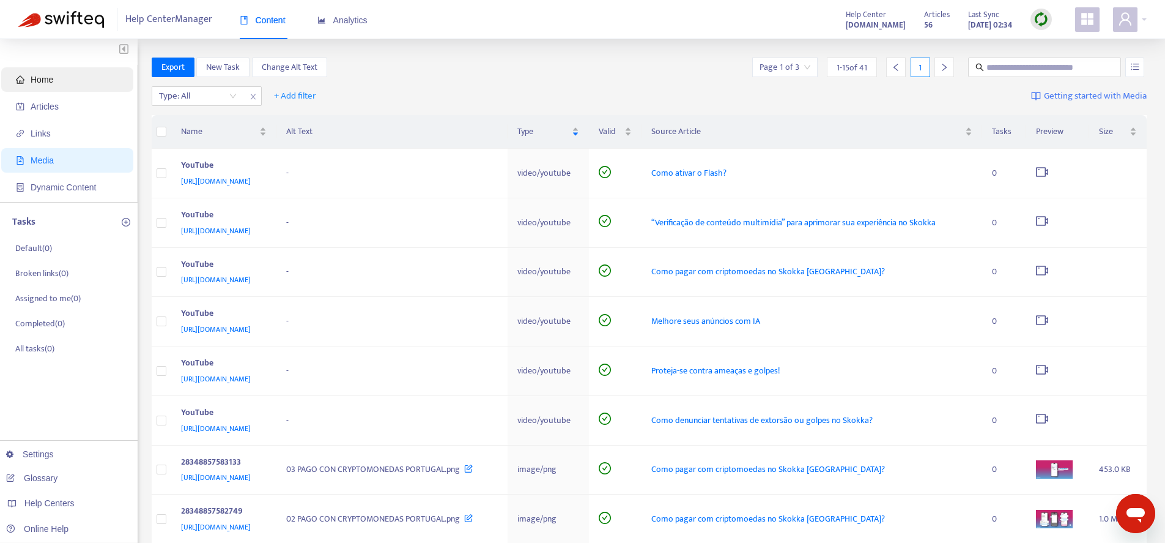
click at [84, 86] on span "Home" at bounding box center [70, 79] width 108 height 24
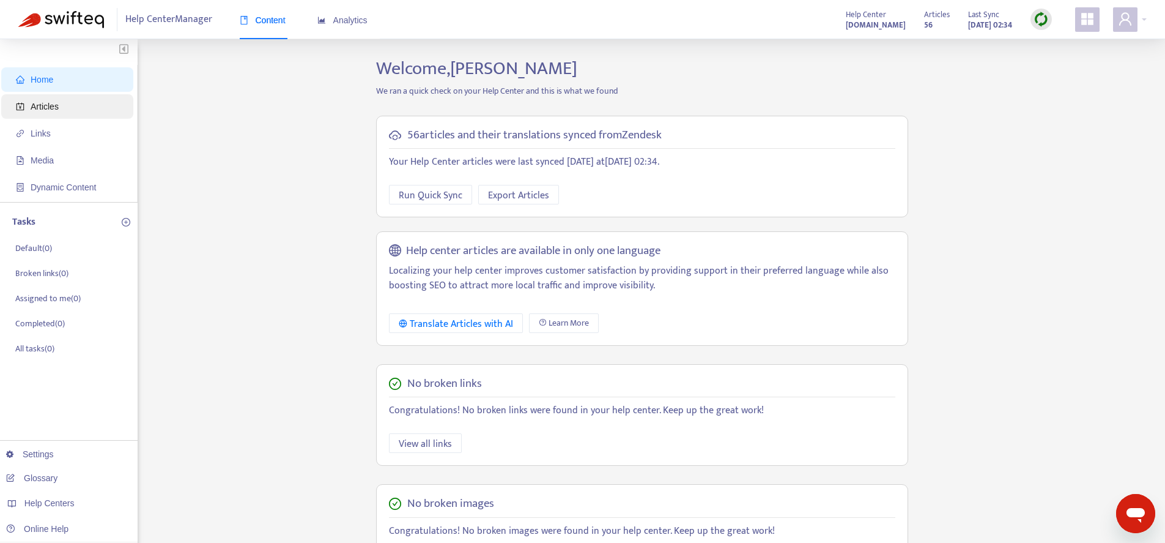
click at [61, 107] on span "Articles" at bounding box center [70, 106] width 108 height 24
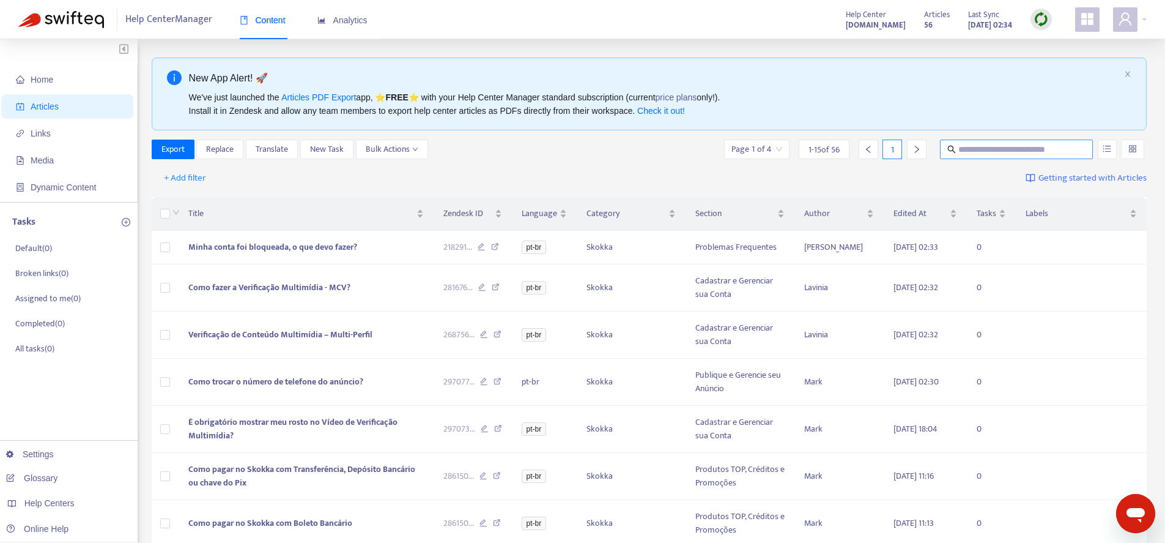
click at [1004, 145] on input "text" at bounding box center [1017, 149] width 117 height 13
type input "*******"
click at [1117, 146] on div at bounding box center [1108, 149] width 24 height 20
click at [1112, 149] on button "button" at bounding box center [1107, 149] width 19 height 20
click at [1066, 217] on span "Search in HTML" at bounding box center [1059, 217] width 64 height 13
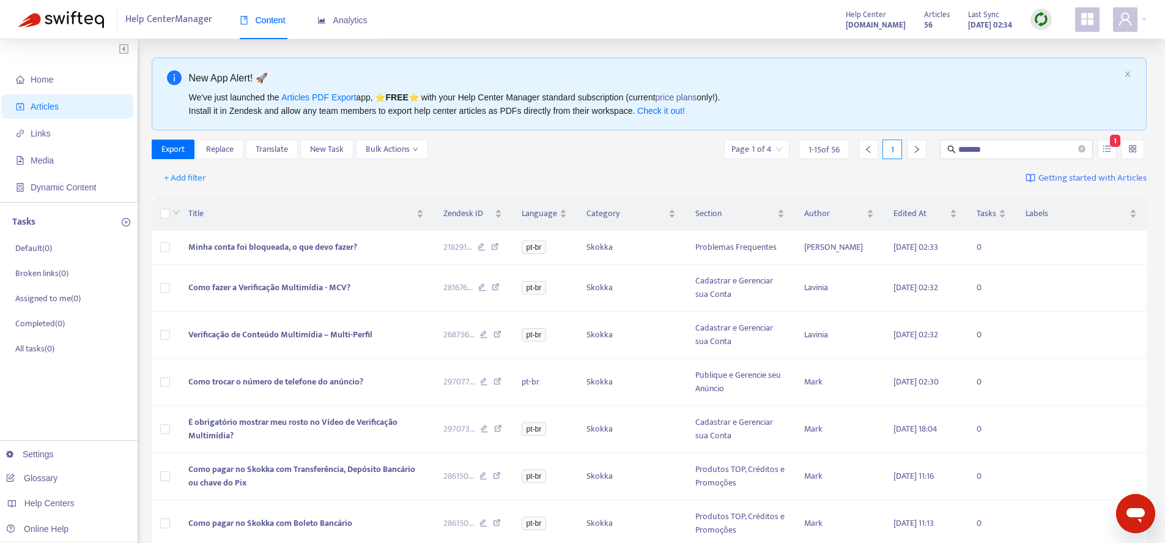
click at [969, 170] on div "+ Add filter Getting started with Articles" at bounding box center [650, 178] width 996 height 29
click at [1020, 143] on input "*******" at bounding box center [1017, 149] width 117 height 13
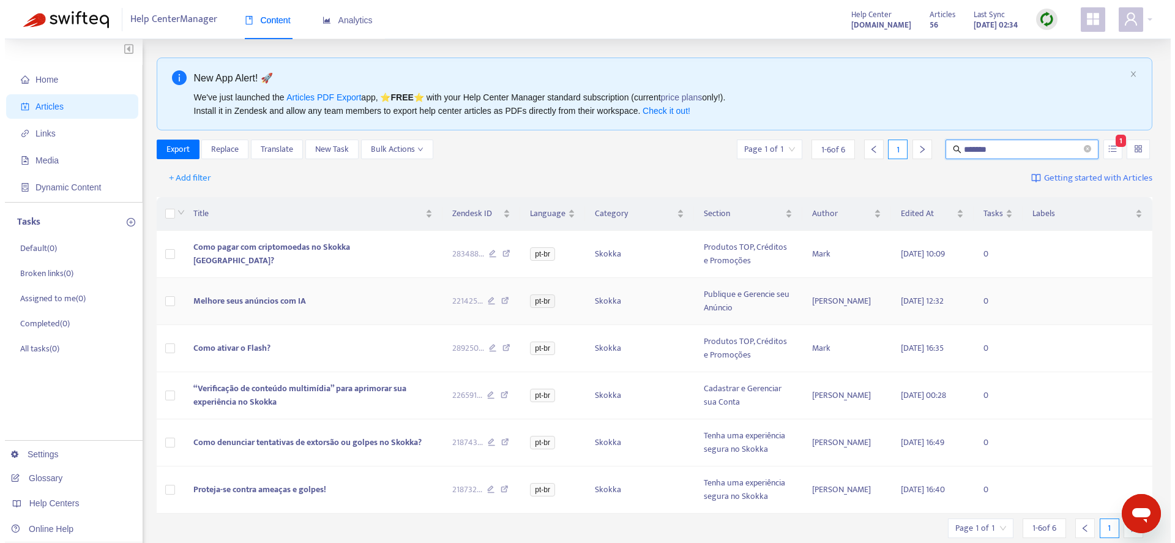
scroll to position [45, 0]
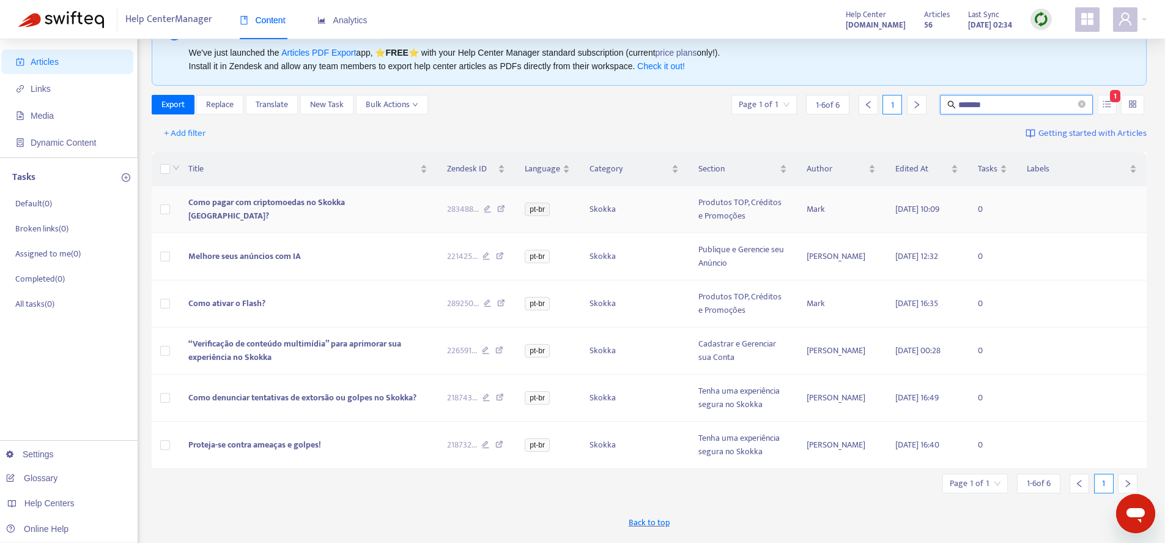
click at [280, 225] on td "Como pagar com criptomoedas no Skokka [GEOGRAPHIC_DATA]?" at bounding box center [308, 209] width 259 height 47
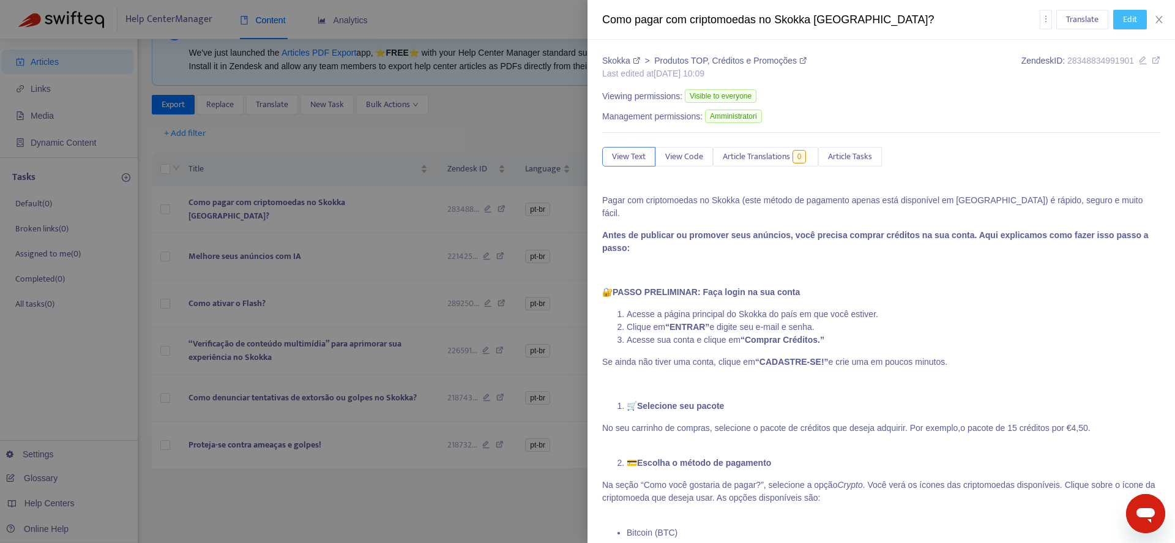
click at [1132, 18] on span "Edit" at bounding box center [1130, 19] width 14 height 13
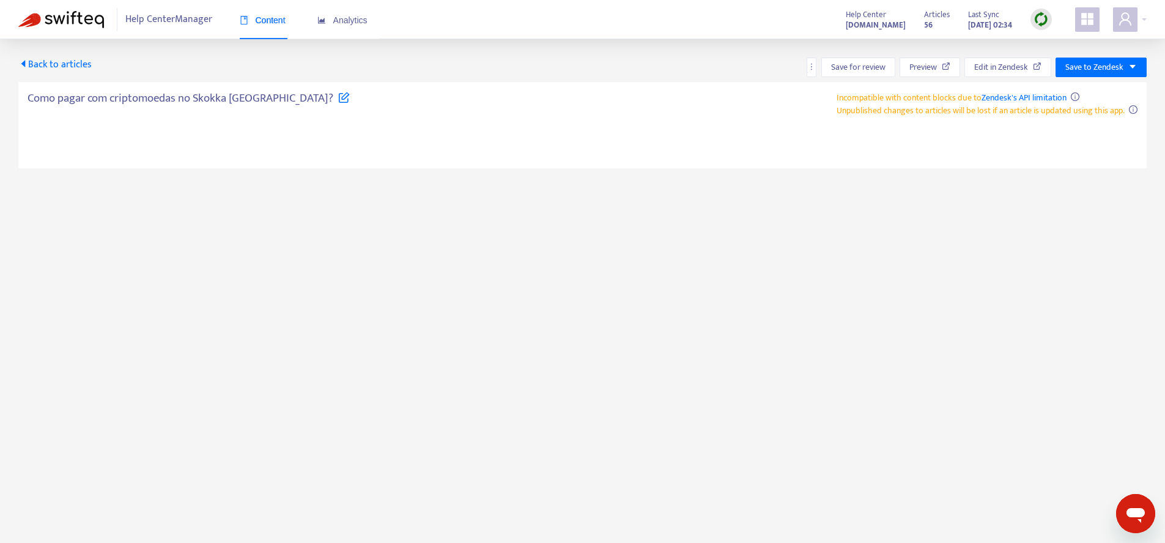
type textarea "**********"
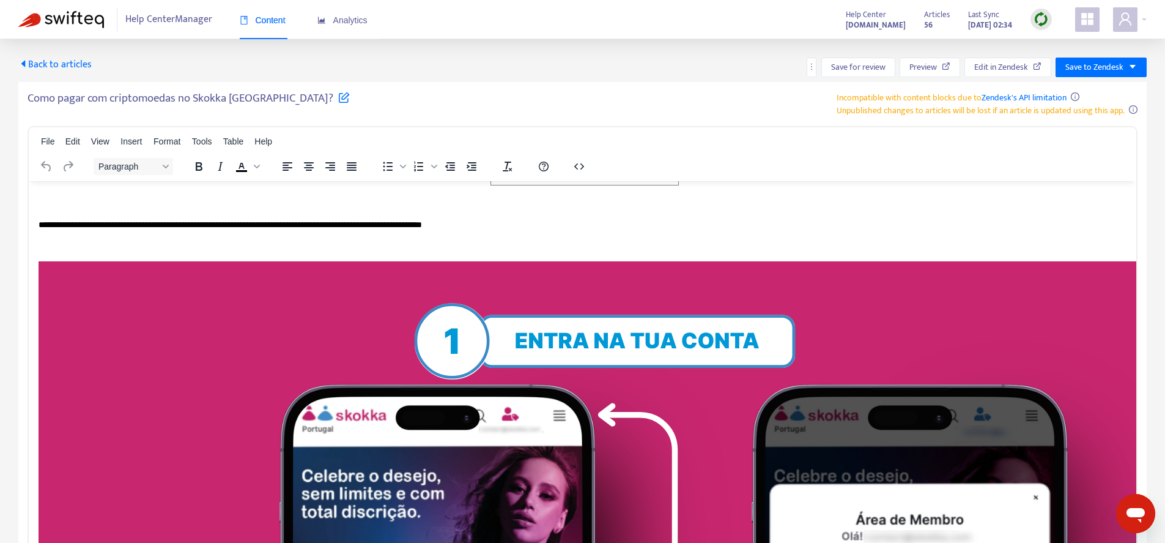
scroll to position [718, 0]
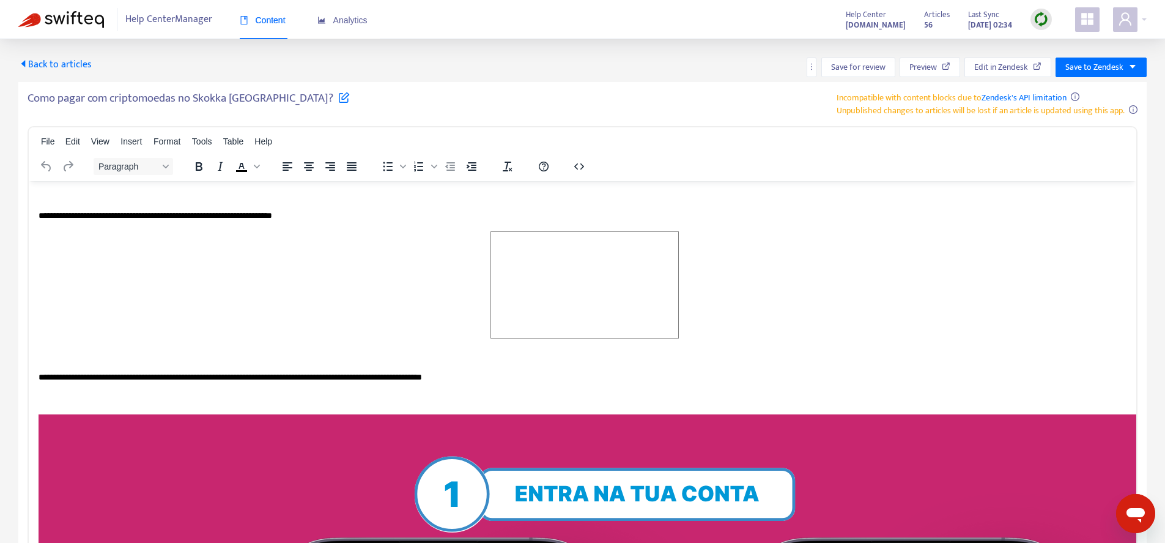
scroll to position [760, 0]
